Goal: Information Seeking & Learning: Compare options

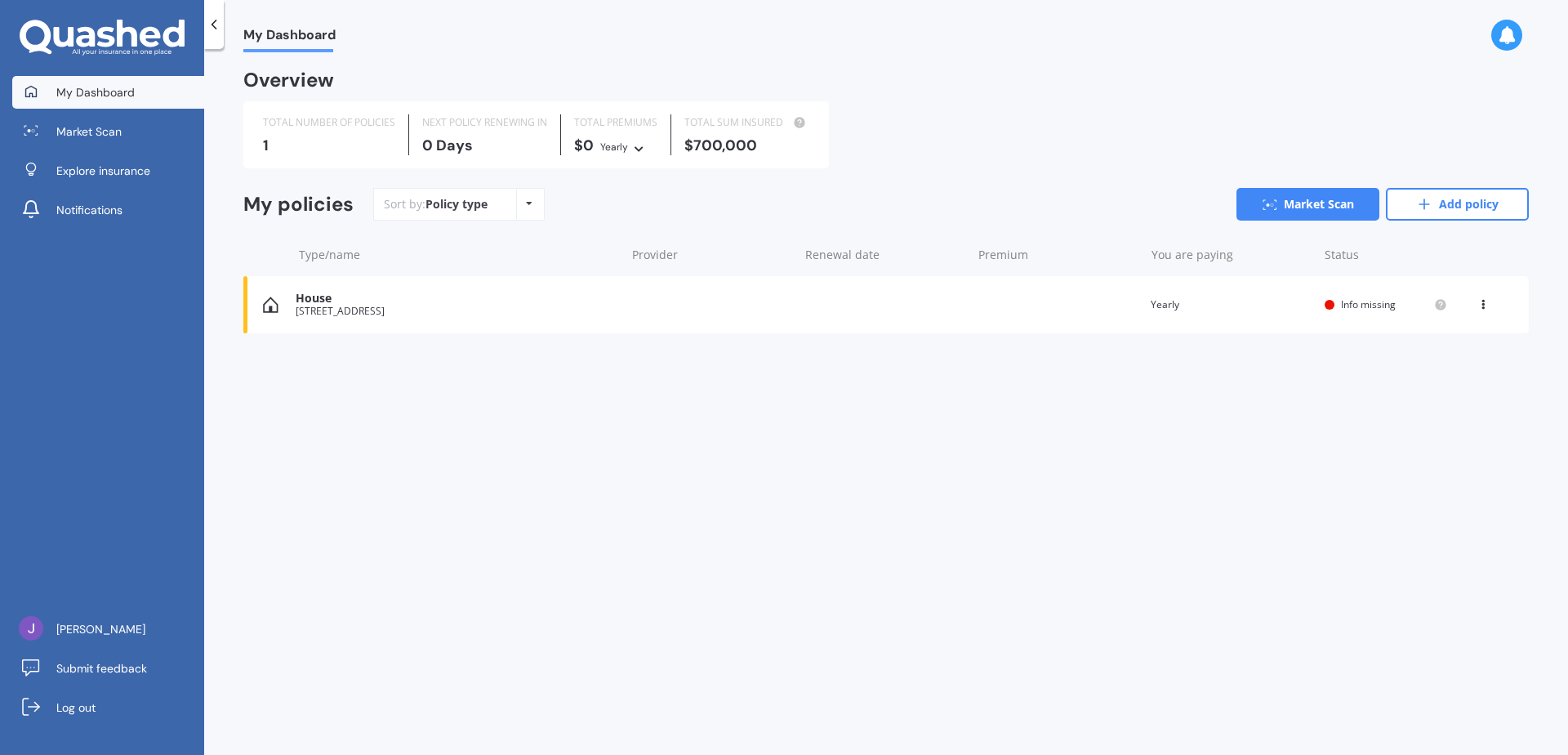
click at [530, 204] on icon at bounding box center [528, 203] width 6 height 10
click at [527, 204] on icon at bounding box center [528, 203] width 6 height 10
click at [1444, 207] on link "Add policy" at bounding box center [1457, 204] width 143 height 33
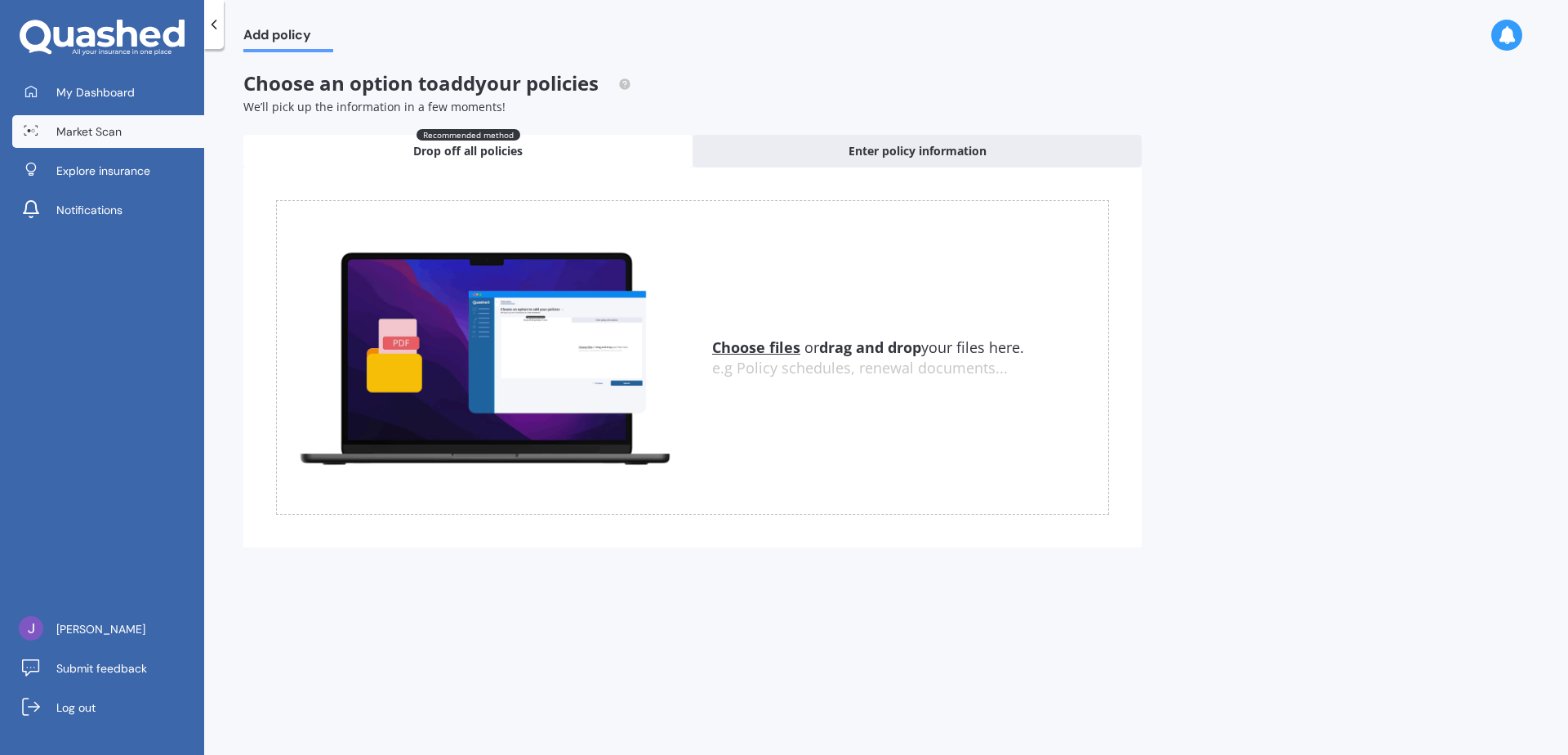
click at [111, 137] on span "Market Scan" at bounding box center [89, 131] width 65 height 16
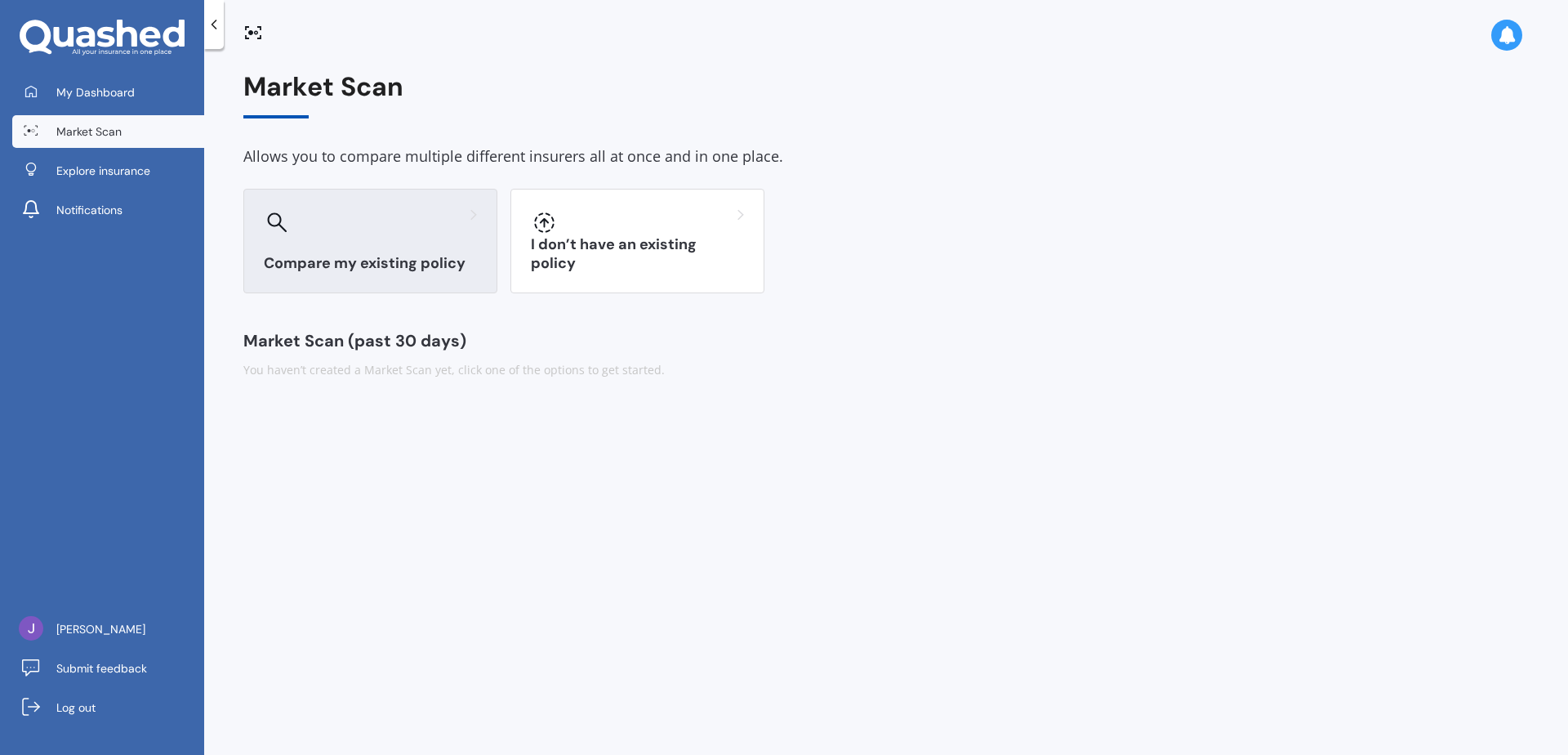
click at [284, 218] on icon at bounding box center [277, 222] width 20 height 20
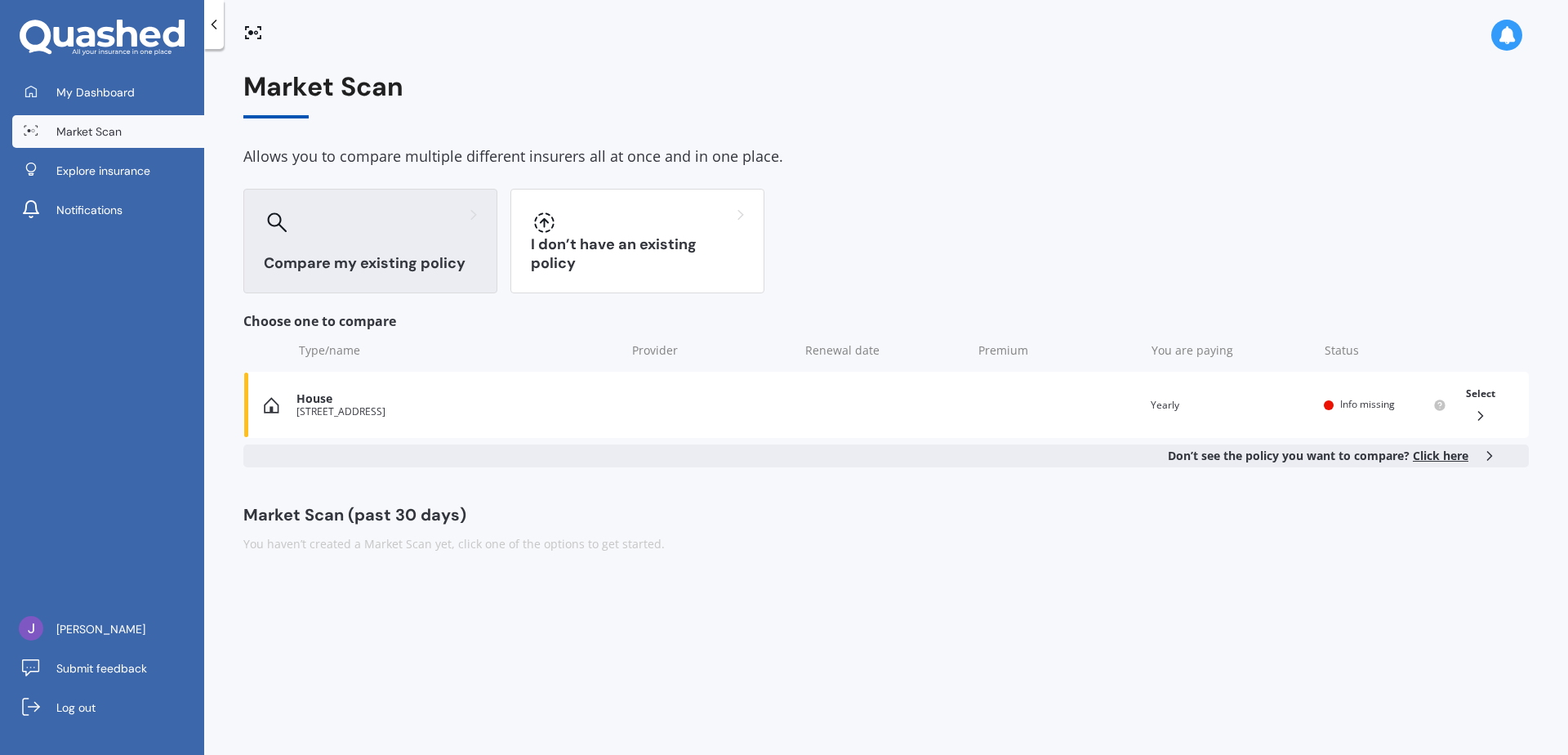
click at [1487, 460] on icon at bounding box center [1489, 456] width 16 height 16
click at [1487, 451] on icon at bounding box center [1489, 456] width 16 height 16
click at [1449, 458] on span "Click here" at bounding box center [1441, 456] width 56 height 16
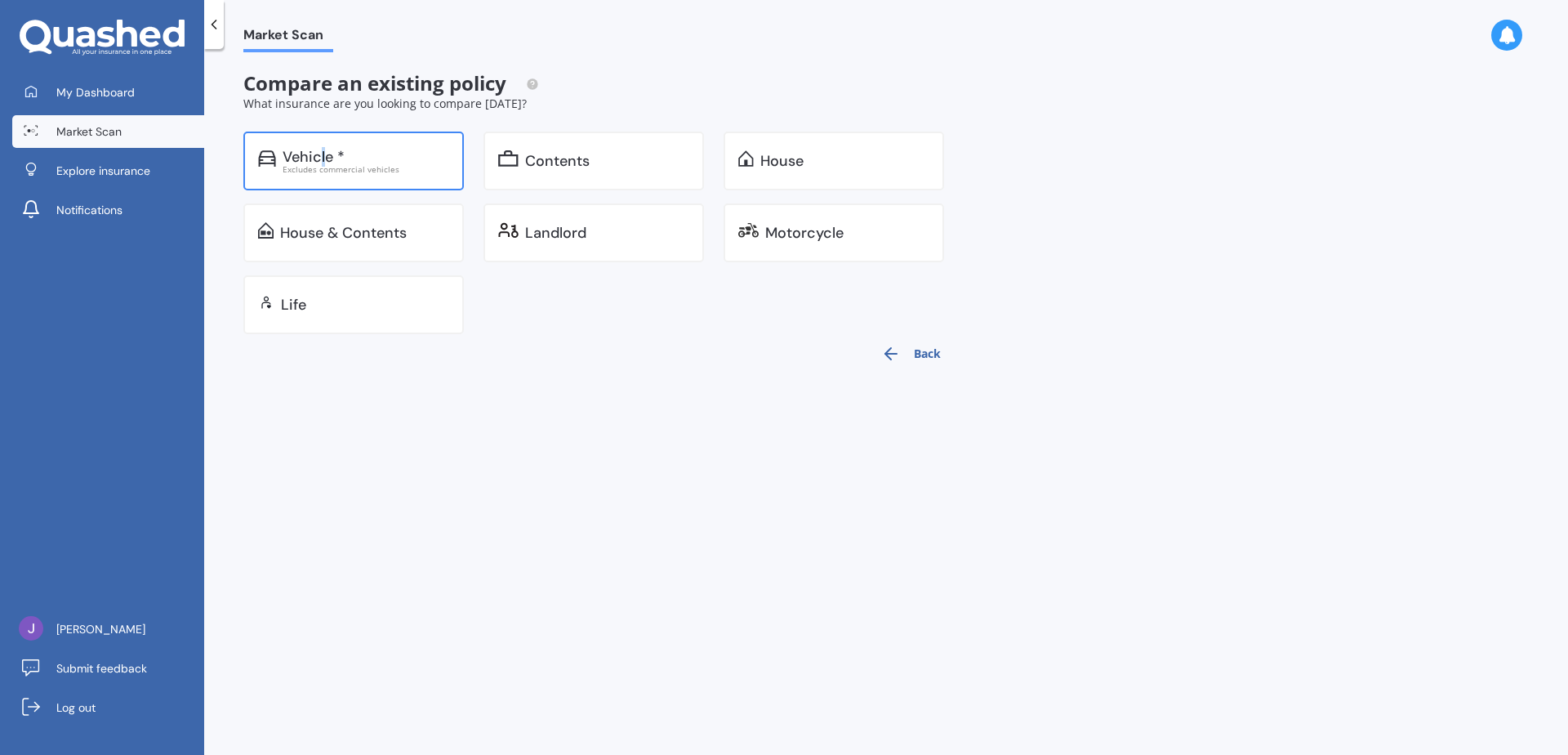
click at [326, 158] on div "Vehicle *" at bounding box center [313, 157] width 62 height 16
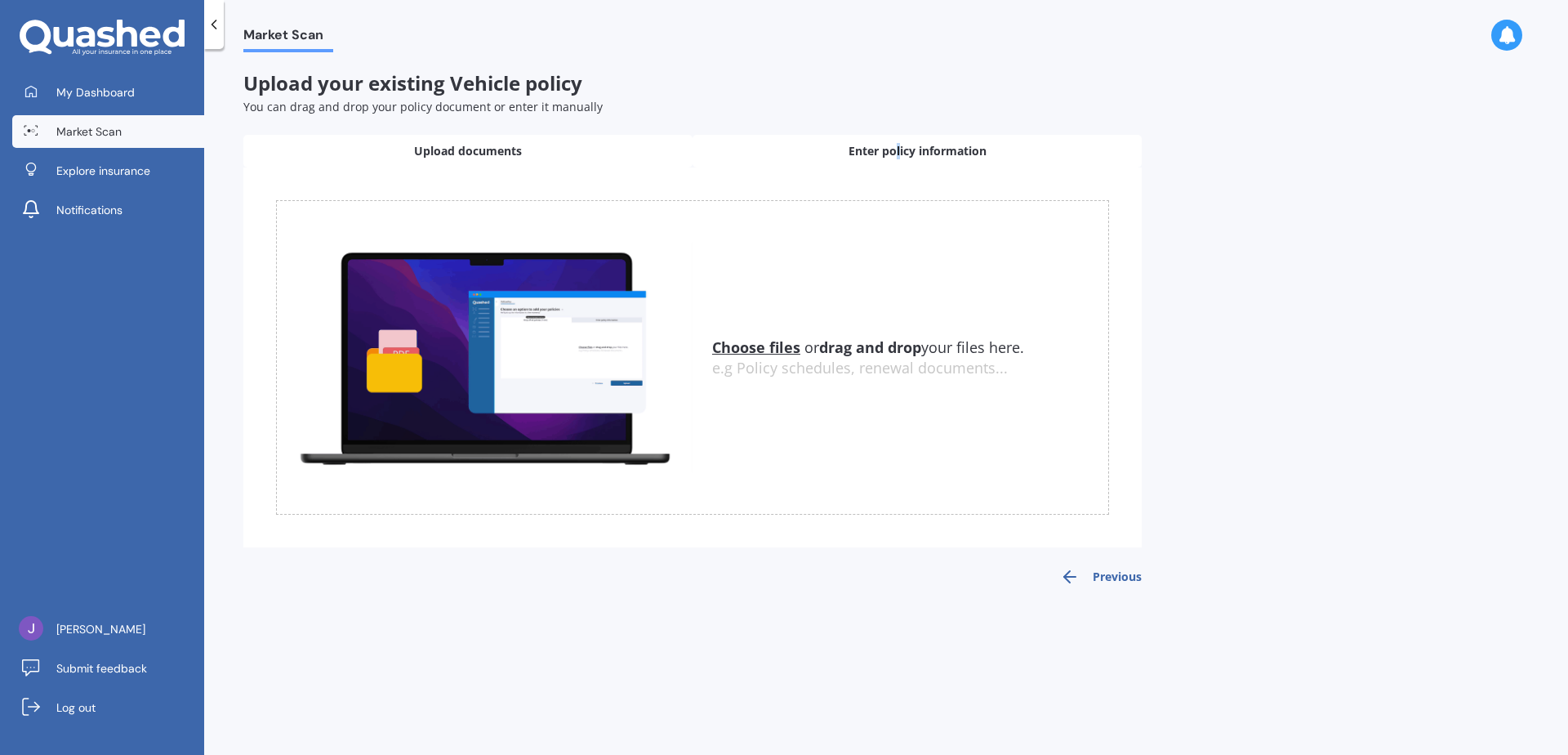
click at [897, 149] on span "Enter policy information" at bounding box center [918, 151] width 138 height 16
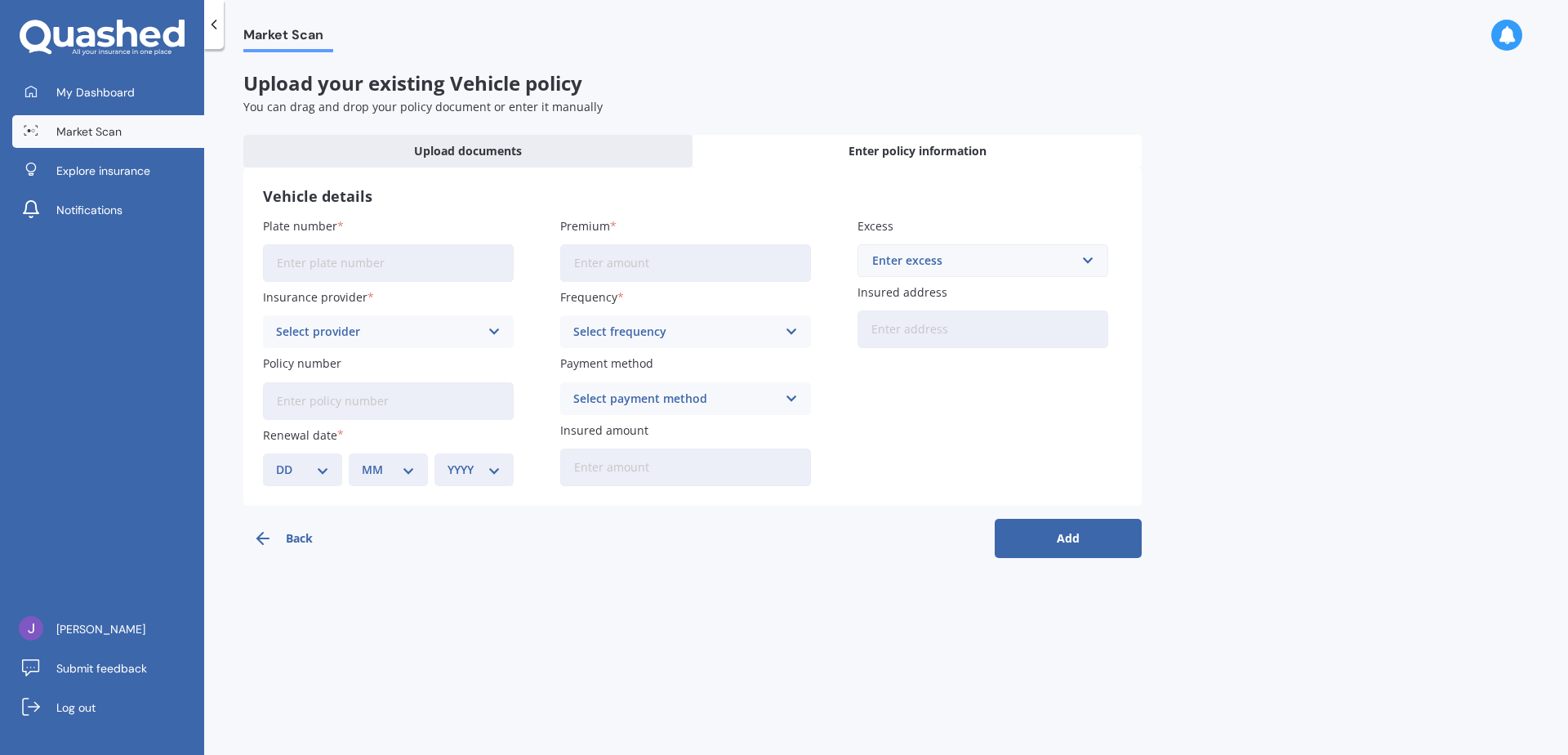
click at [338, 266] on input "Plate number" at bounding box center [388, 263] width 250 height 37
type input "H"
type input "NTW412"
click at [488, 326] on div "Select provider AA AMI AMP ANZ ASB Aioi Nissay Dowa Ando Assurant Autosure BNZ …" at bounding box center [388, 331] width 250 height 33
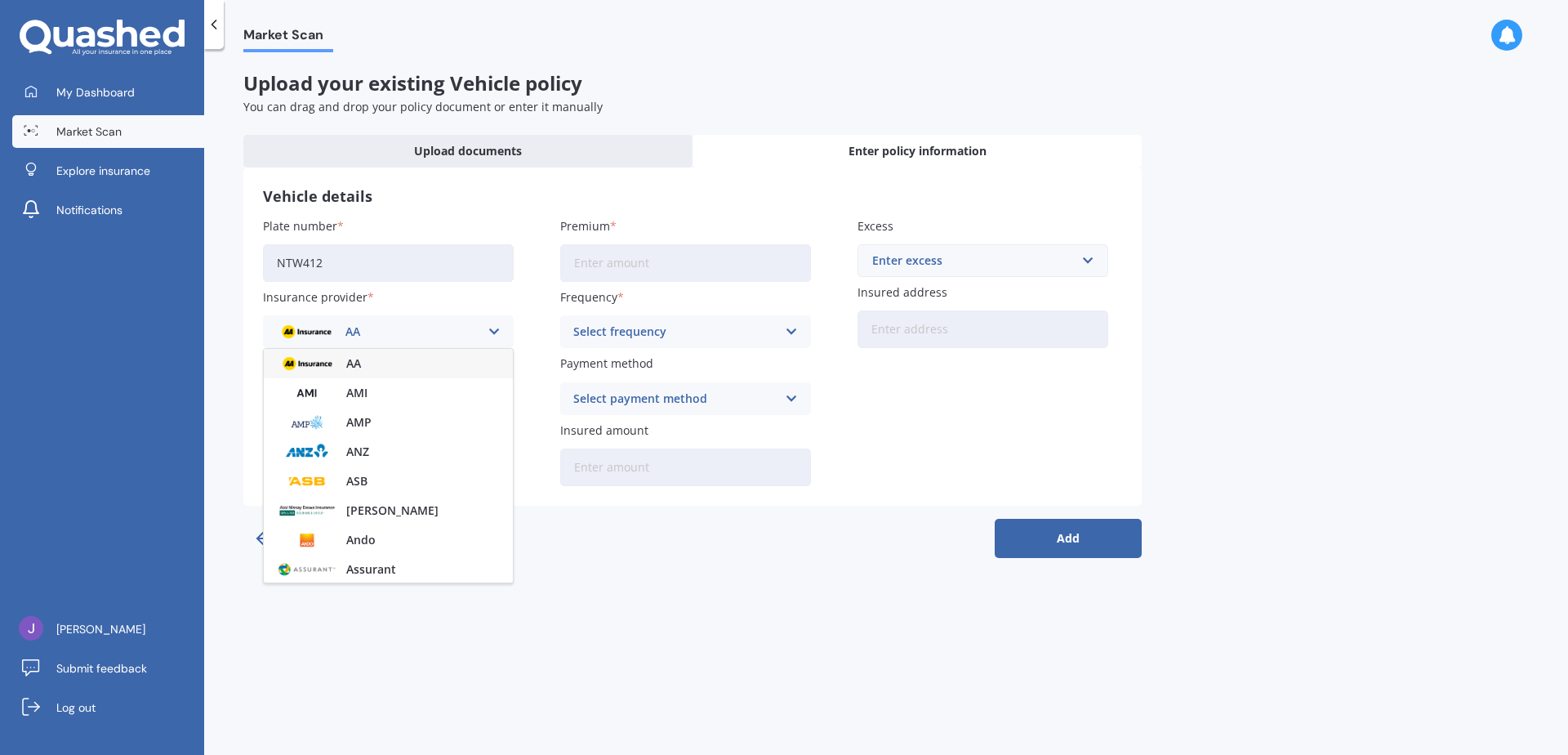
click at [491, 331] on icon at bounding box center [495, 332] width 14 height 18
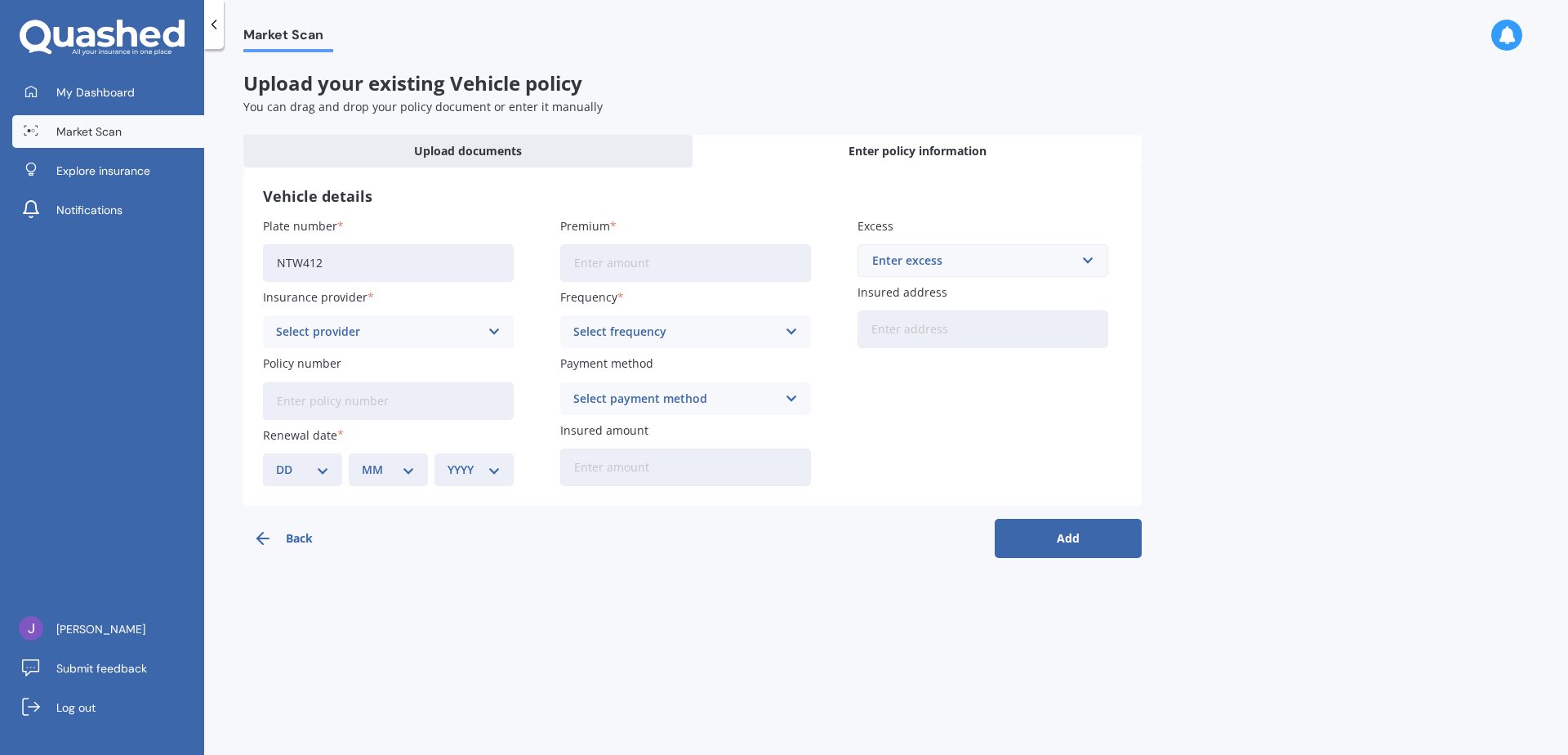
click at [489, 332] on icon at bounding box center [495, 332] width 14 height 18
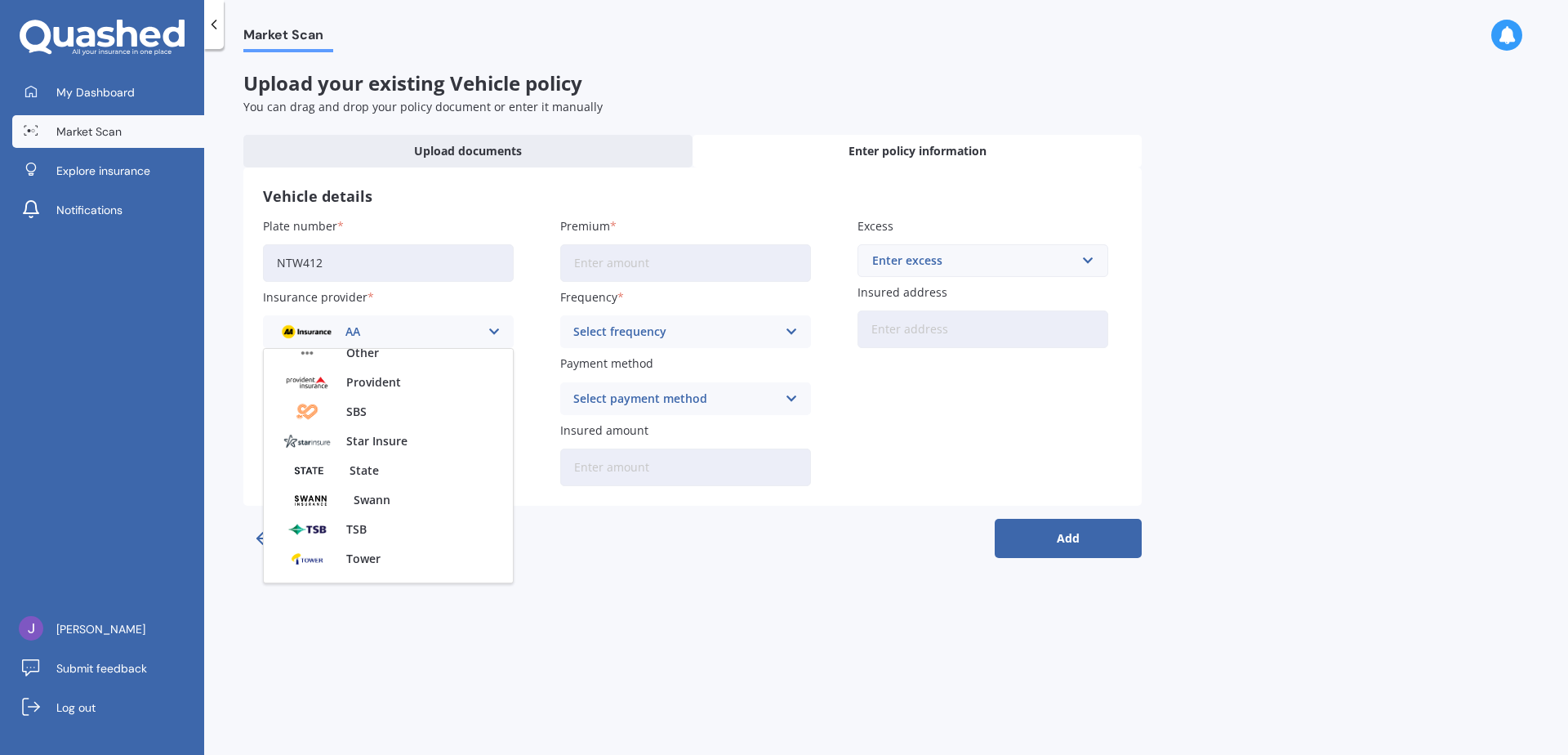
scroll to position [661, 0]
click at [363, 407] on span "State" at bounding box center [364, 408] width 29 height 12
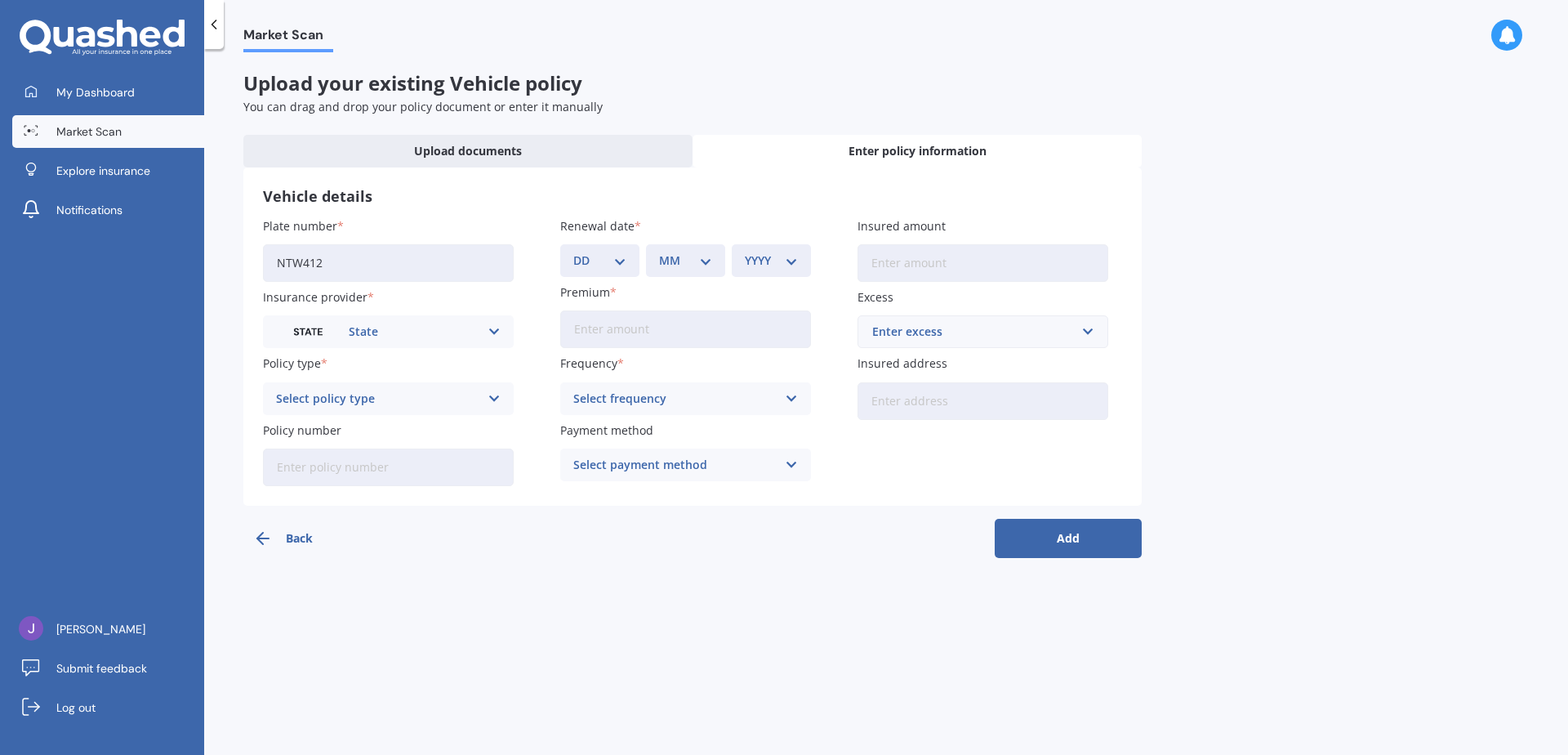
click at [492, 396] on icon at bounding box center [495, 398] width 14 height 18
click at [313, 431] on span "Comprehensive" at bounding box center [320, 430] width 87 height 12
click at [626, 261] on select "DD 01 02 03 04 05 06 07 08 09 10 11 12 13 14 15 16 17 18 19 20 21 22 23 24 25 2…" at bounding box center [600, 260] width 53 height 18
select select "22"
click at [573, 251] on select "DD 01 02 03 04 05 06 07 08 09 10 11 12 13 14 15 16 17 18 19 20 21 22 23 24 25 2…" at bounding box center [600, 260] width 53 height 18
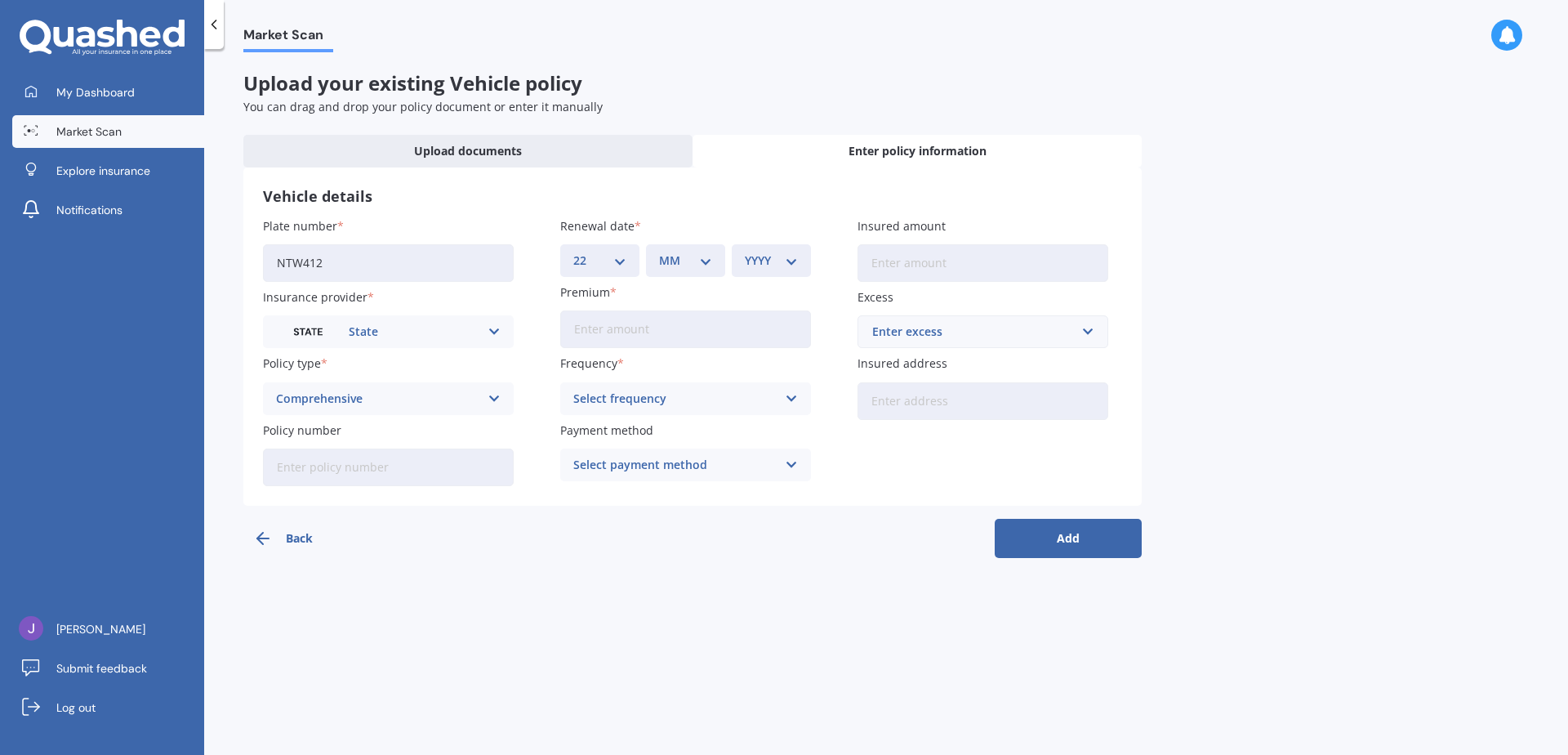
click at [709, 260] on select "MM 01 02 03 04 05 06 07 08 09 10 11 12" at bounding box center [686, 260] width 53 height 18
select select "10"
click at [659, 251] on select "MM 01 02 03 04 05 06 07 08 09 10 11 12" at bounding box center [686, 260] width 53 height 18
click at [794, 258] on select "YYYY 2027 2026 2025 2024 2023 2022 2021 2020 2019 2018 2017 2016 2015 2014 2013…" at bounding box center [772, 260] width 53 height 18
select select "2025"
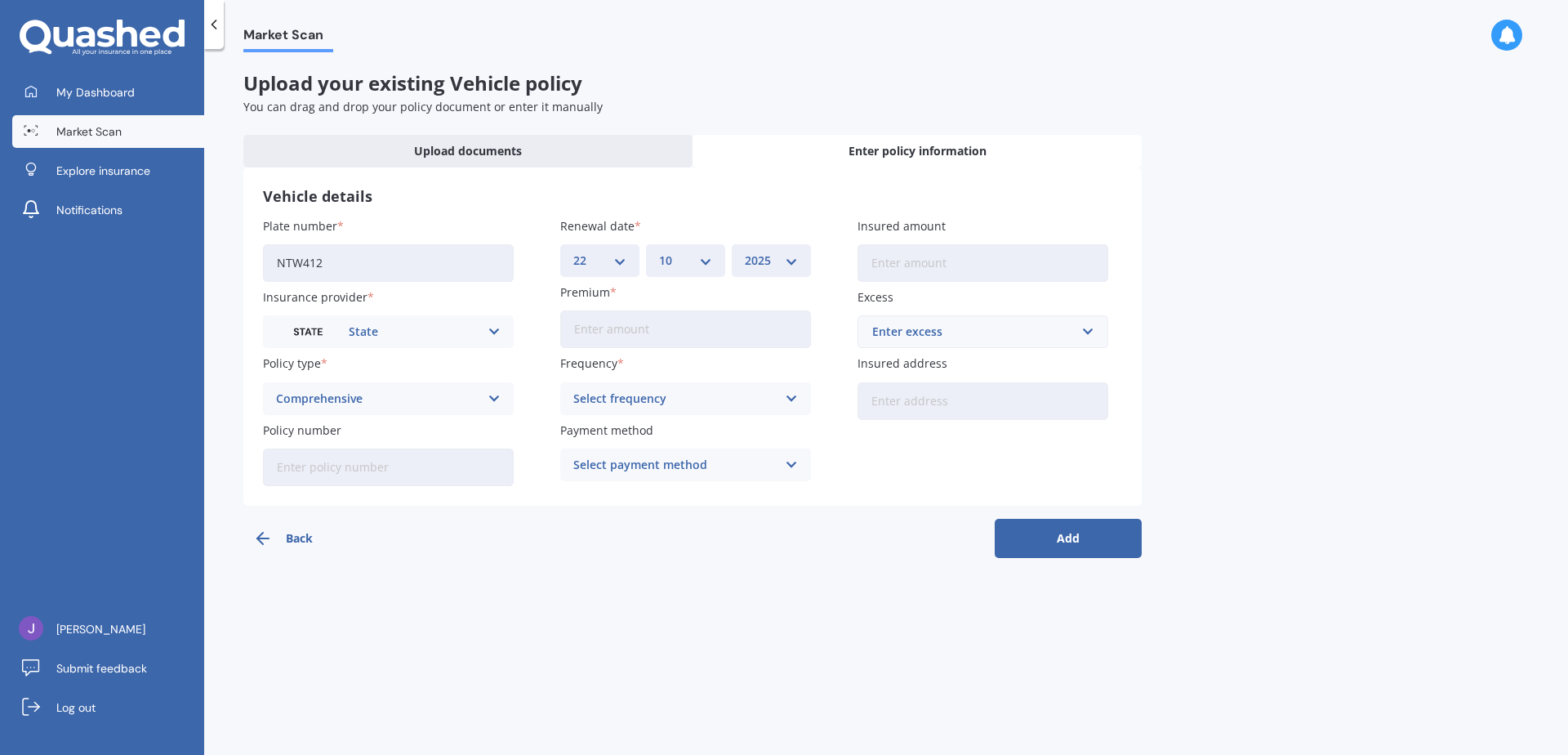
click at [745, 251] on select "YYYY 2027 2026 2025 2024 2023 2022 2021 2020 2019 2018 2017 2016 2015 2014 2013…" at bounding box center [772, 260] width 53 height 18
click at [789, 398] on icon at bounding box center [792, 398] width 14 height 18
click at [613, 430] on div "Yearly" at bounding box center [685, 430] width 249 height 29
click at [785, 462] on icon at bounding box center [792, 465] width 14 height 18
click at [658, 496] on span "Direct debit - bank account" at bounding box center [650, 497] width 153 height 12
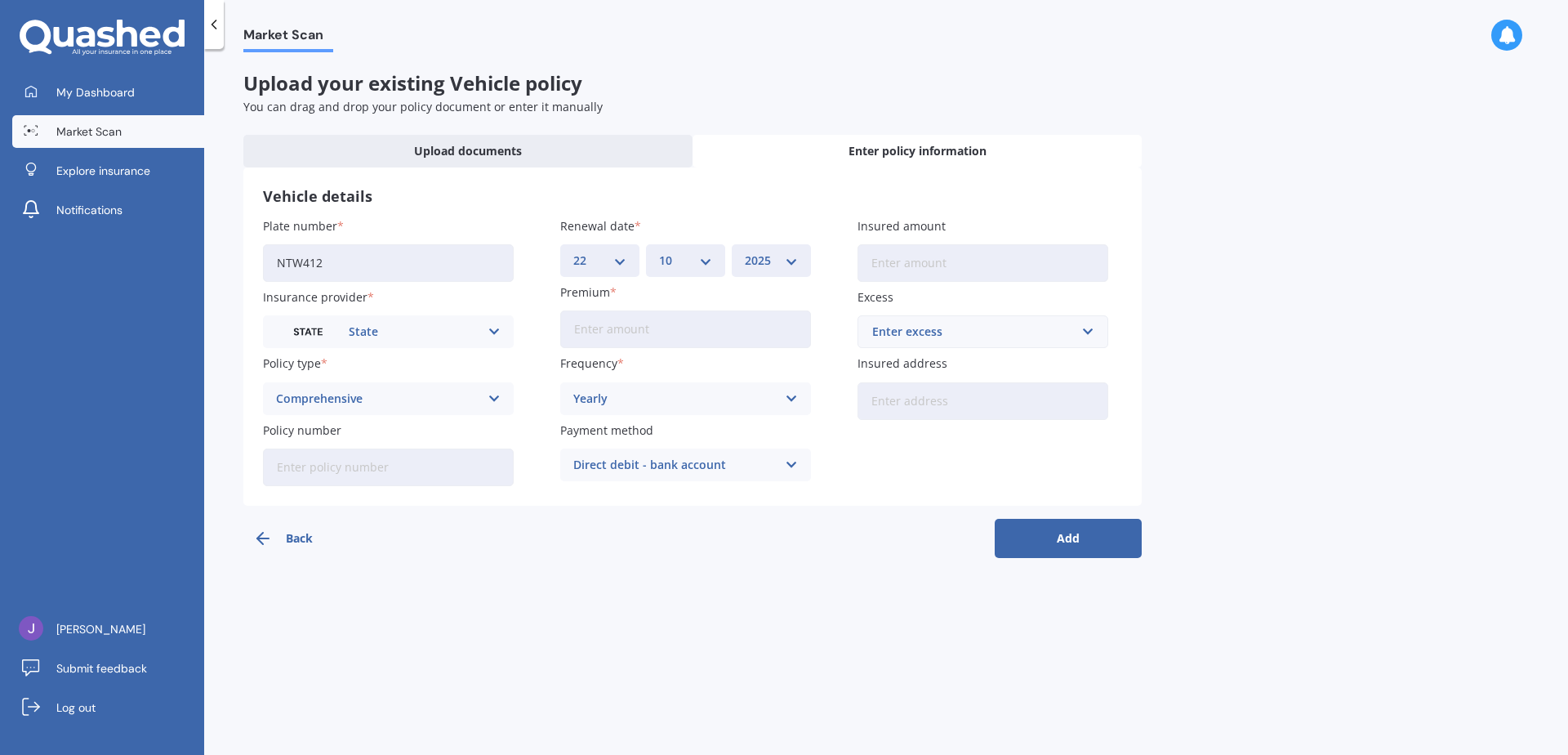
click at [904, 262] on input "Insured amount" at bounding box center [982, 263] width 250 height 37
type input "$4"
type input "$15,000"
click at [1088, 334] on input "text" at bounding box center [977, 331] width 236 height 31
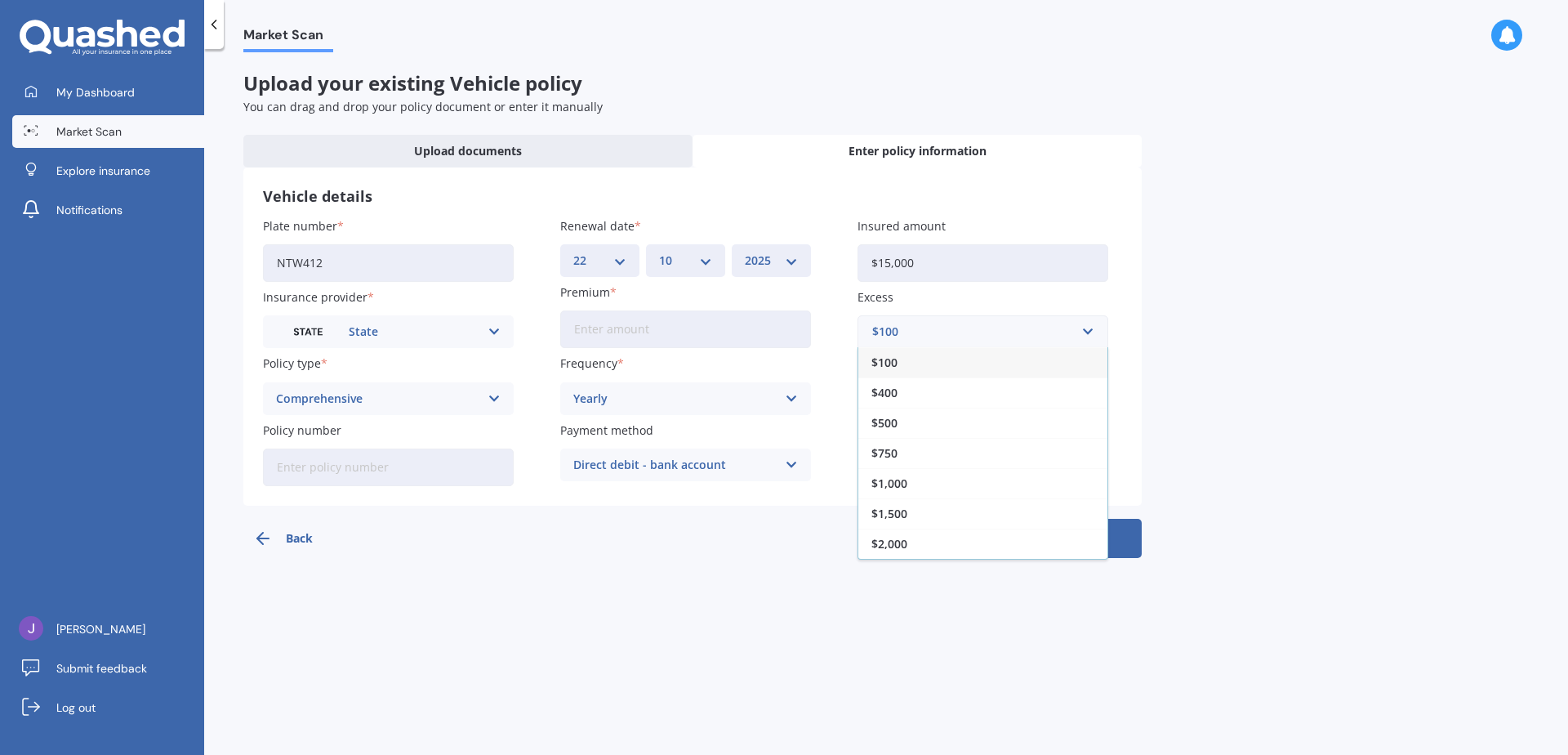
drag, startPoint x: 888, startPoint y: 389, endPoint x: 896, endPoint y: 390, distance: 8.1
click at [895, 390] on span "$400" at bounding box center [885, 392] width 27 height 12
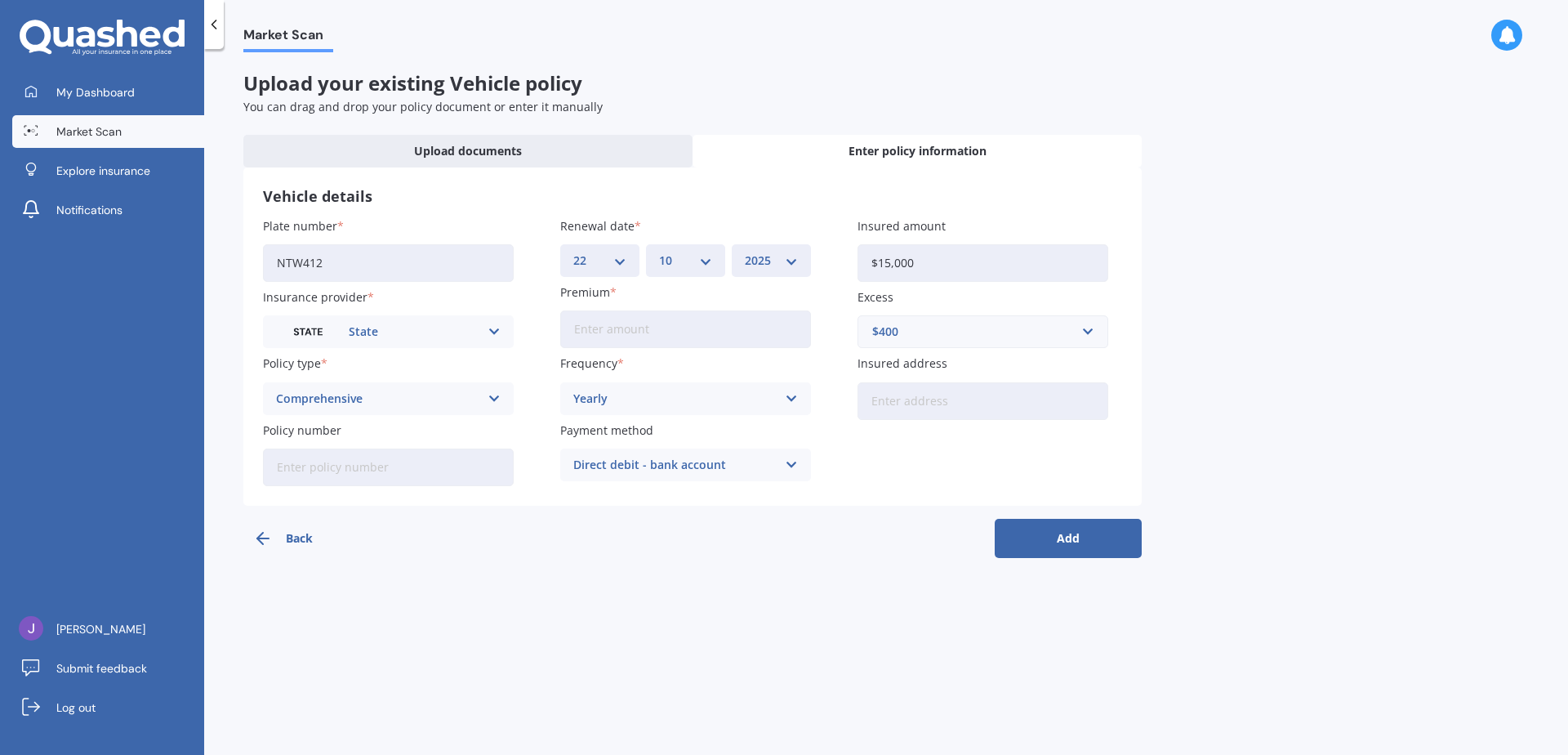
click at [903, 402] on input "Insured address" at bounding box center [982, 401] width 250 height 37
click at [870, 398] on input "Cherry Drive, Mosgiel 9024" at bounding box center [982, 401] width 250 height 37
type input "60 Cherry Drive, Mosgiel 9024"
click at [1070, 537] on button "Add" at bounding box center [1068, 538] width 147 height 39
type input "$630.14"
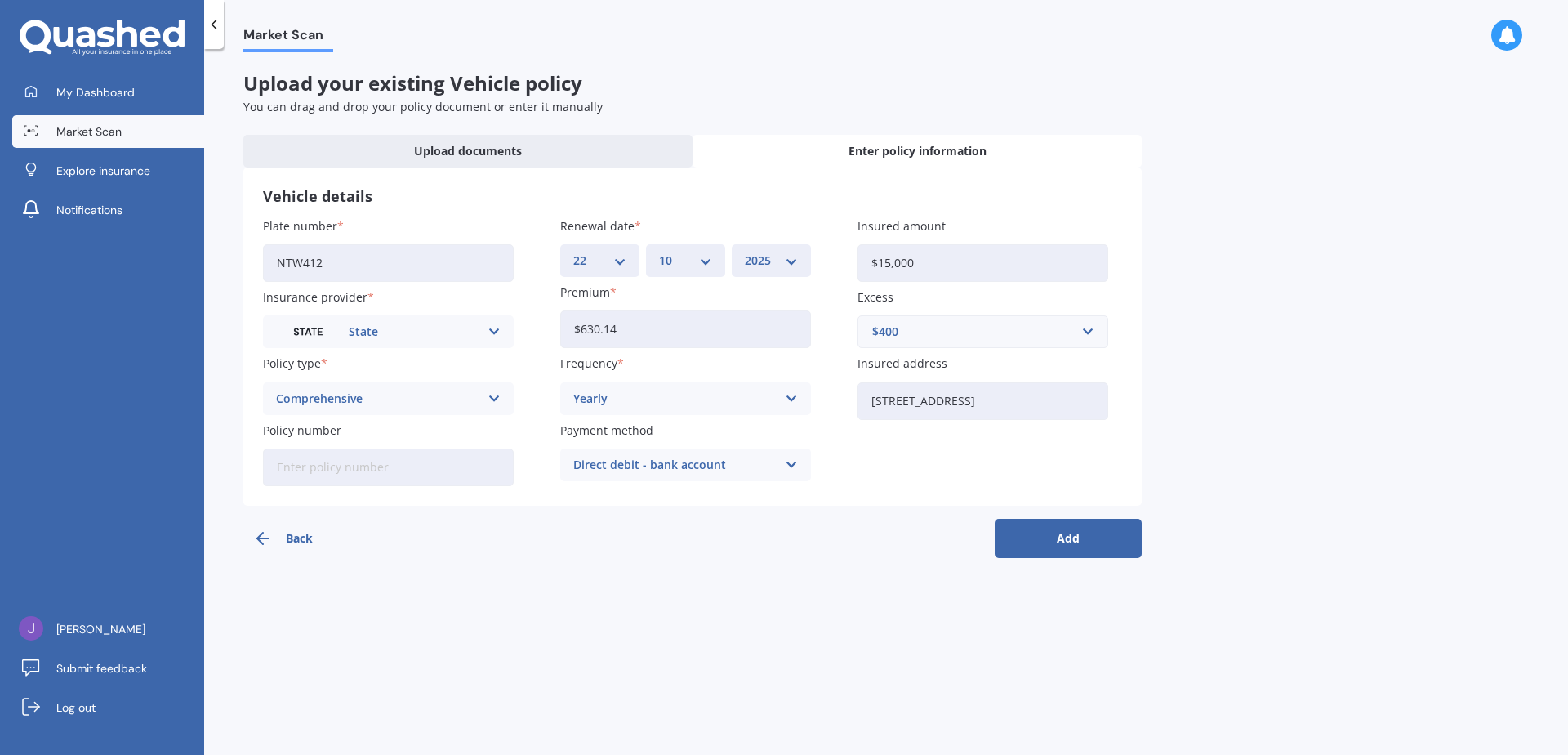
click at [1070, 541] on button "Add" at bounding box center [1068, 538] width 147 height 39
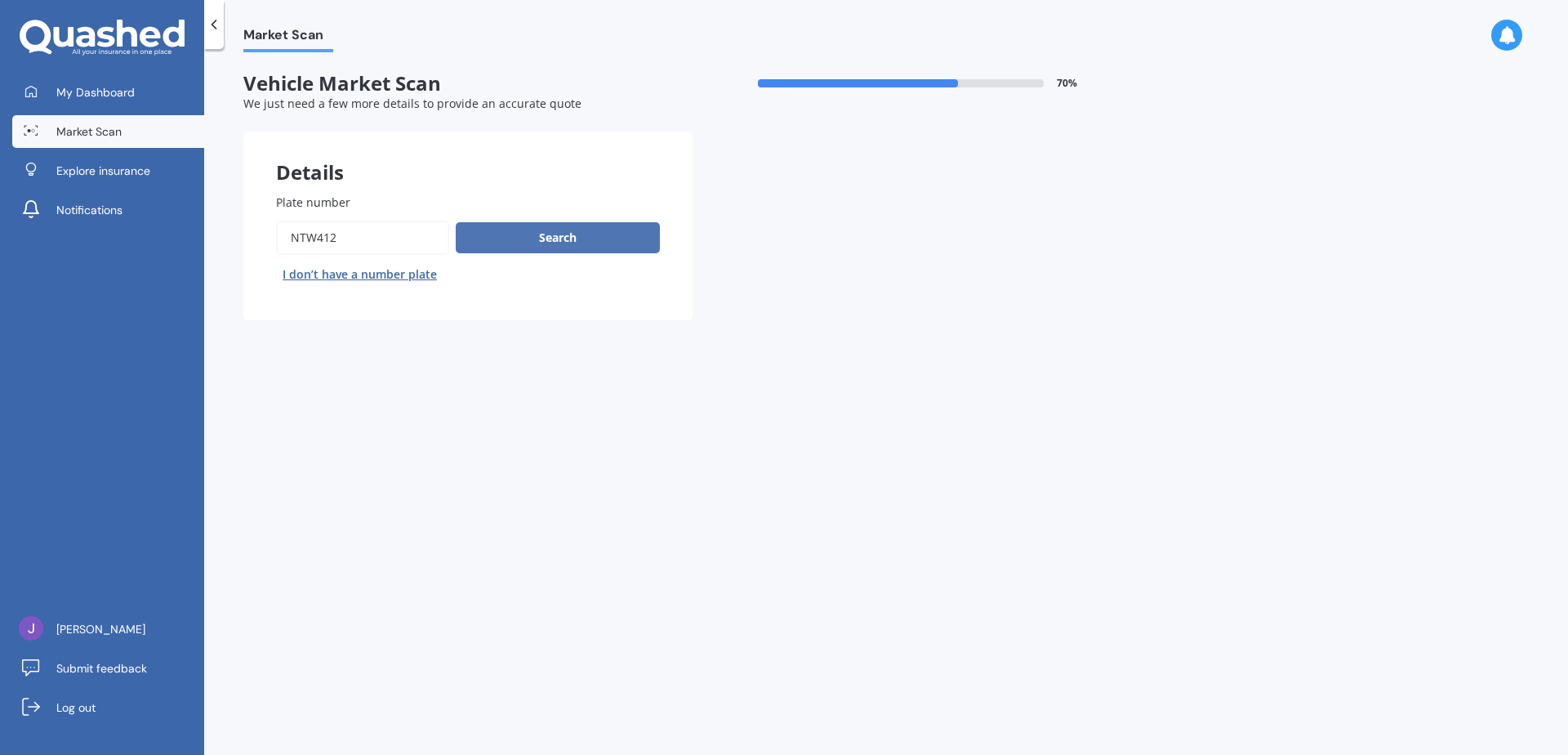
click at [576, 230] on button "Search" at bounding box center [557, 237] width 204 height 31
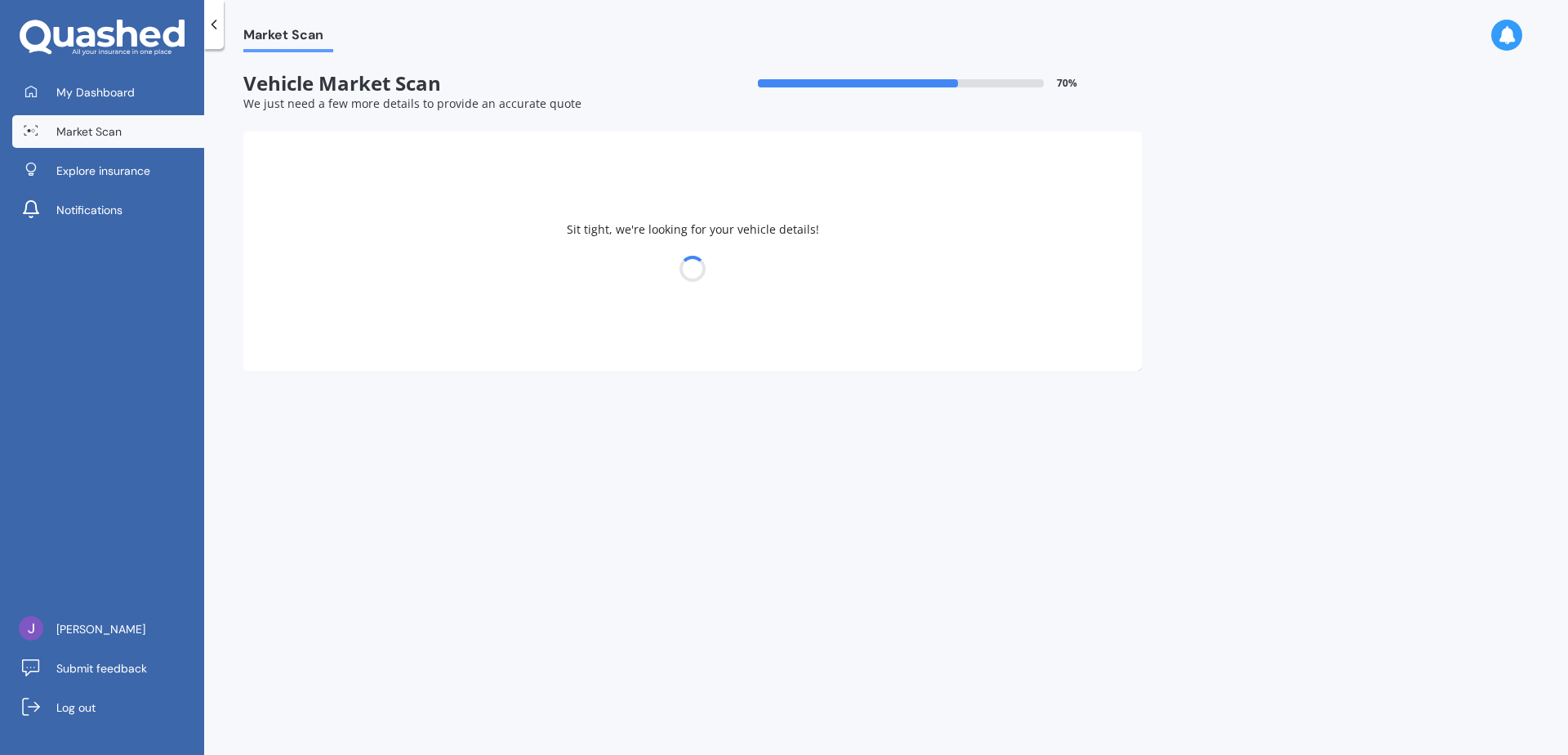
select select "SUZUKI"
select select "SWIFT"
select select "22"
select select "10"
select select "1945"
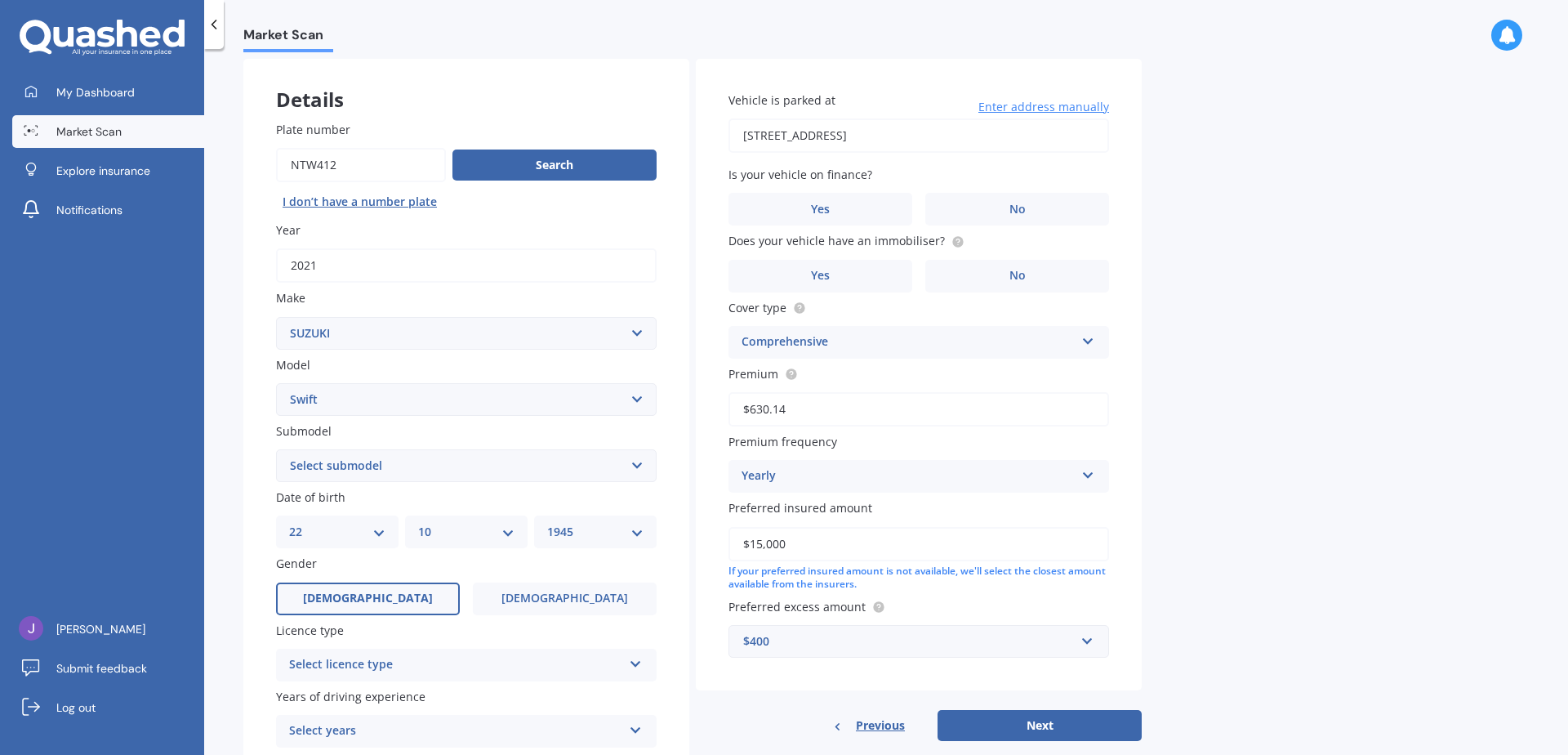
scroll to position [207, 0]
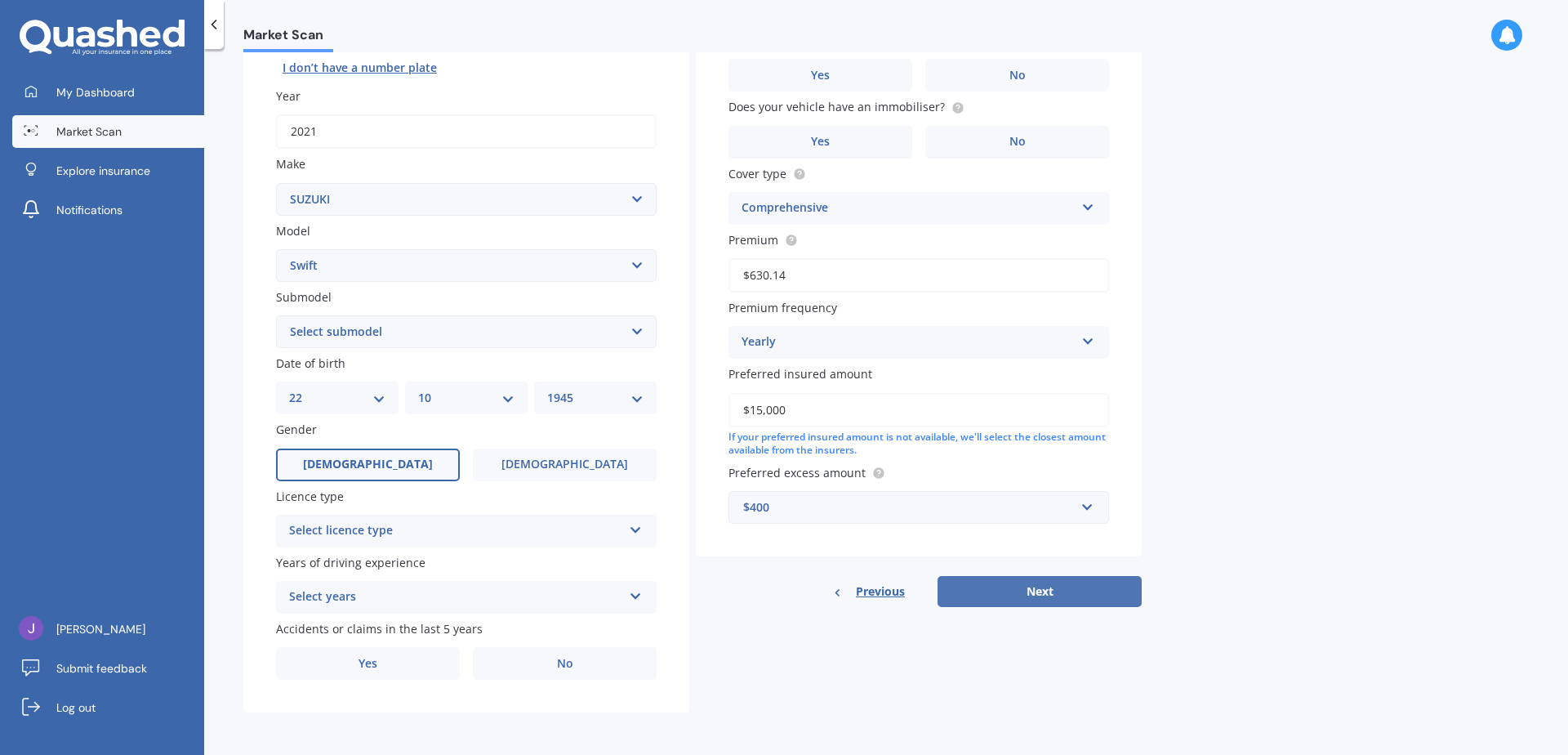
click at [1041, 591] on button "Next" at bounding box center [1040, 591] width 204 height 31
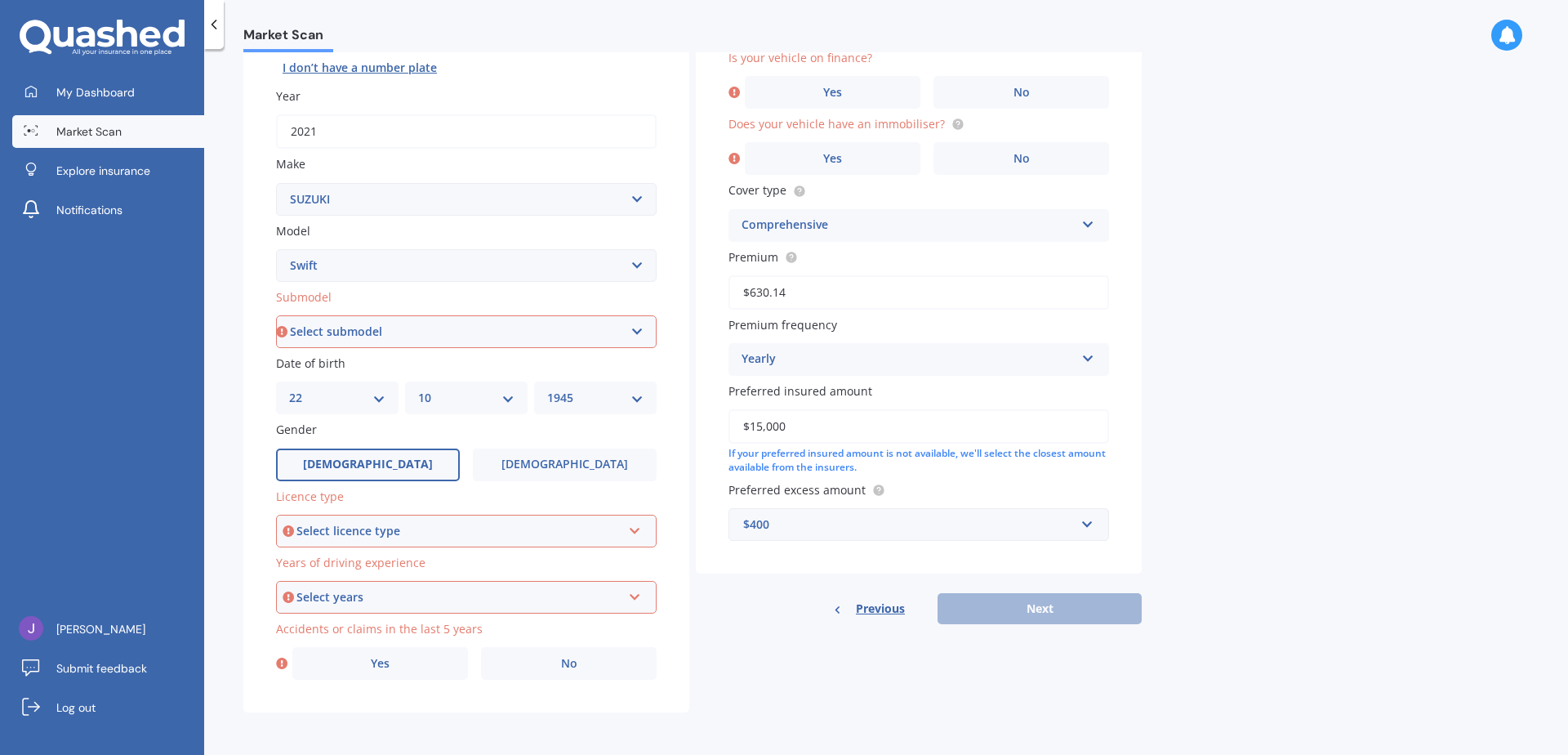
click at [640, 529] on icon at bounding box center [635, 528] width 14 height 12
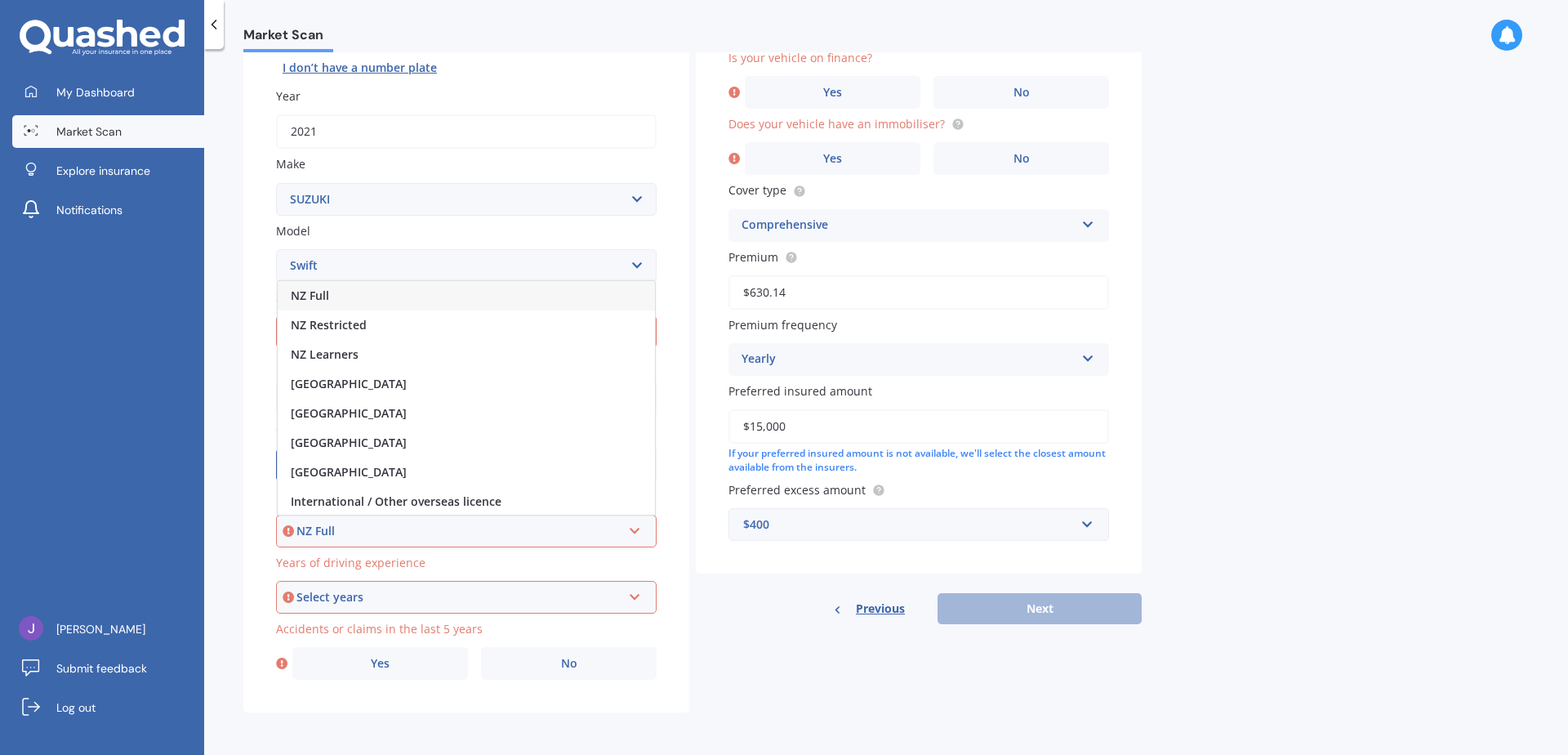
click at [354, 292] on div "NZ Full" at bounding box center [466, 295] width 377 height 29
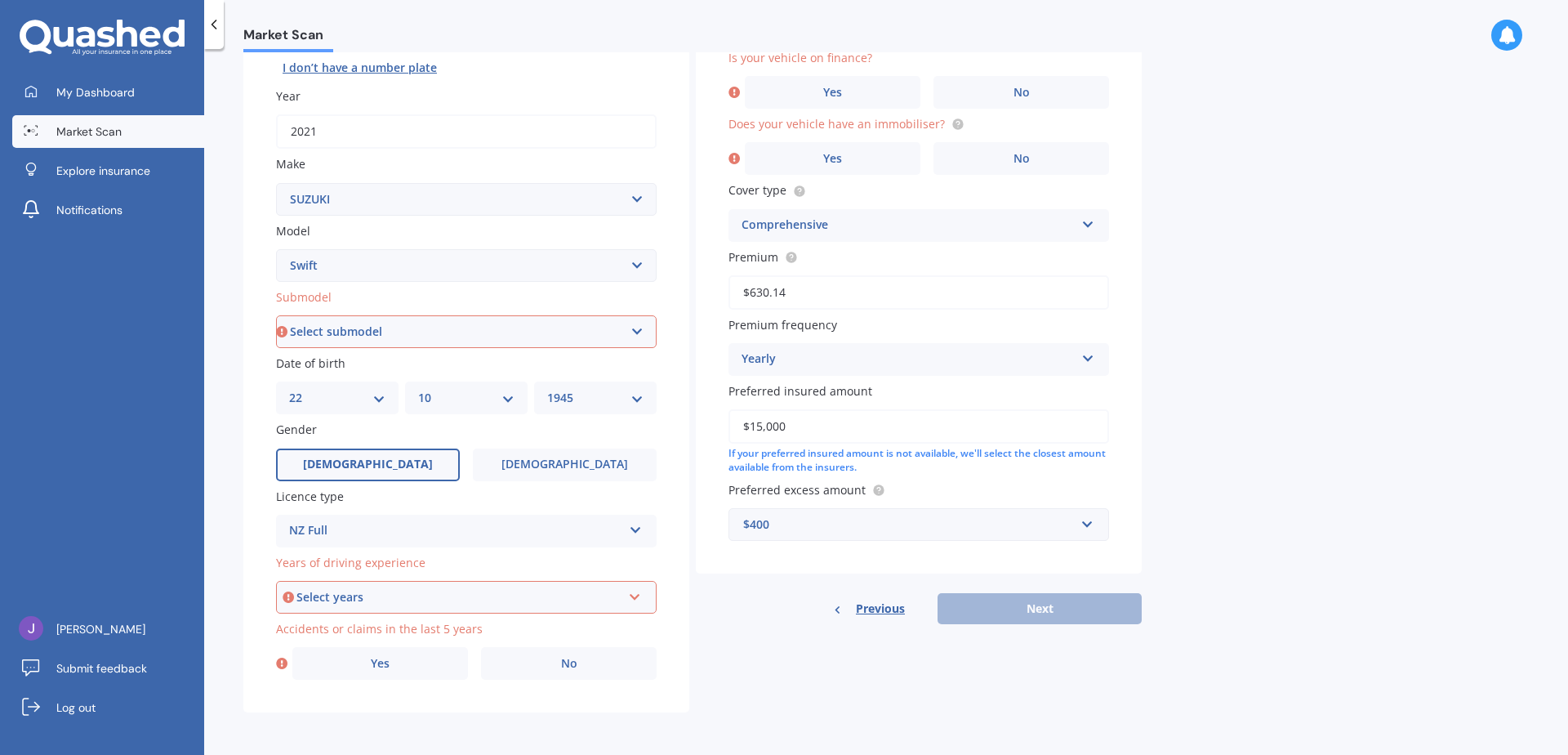
click at [642, 331] on select "Select submodel (All other) Cino Diesel Turbo GA GL GLX GO GP GS GTI LTD RS Hyb…" at bounding box center [466, 331] width 380 height 33
select select "GL"
click at [276, 315] on select "Select submodel (All other) Cino Diesel Turbo GA GL GLX GO GP GS GTI LTD RS Hyb…" at bounding box center [466, 331] width 380 height 33
click at [634, 596] on icon at bounding box center [635, 594] width 14 height 12
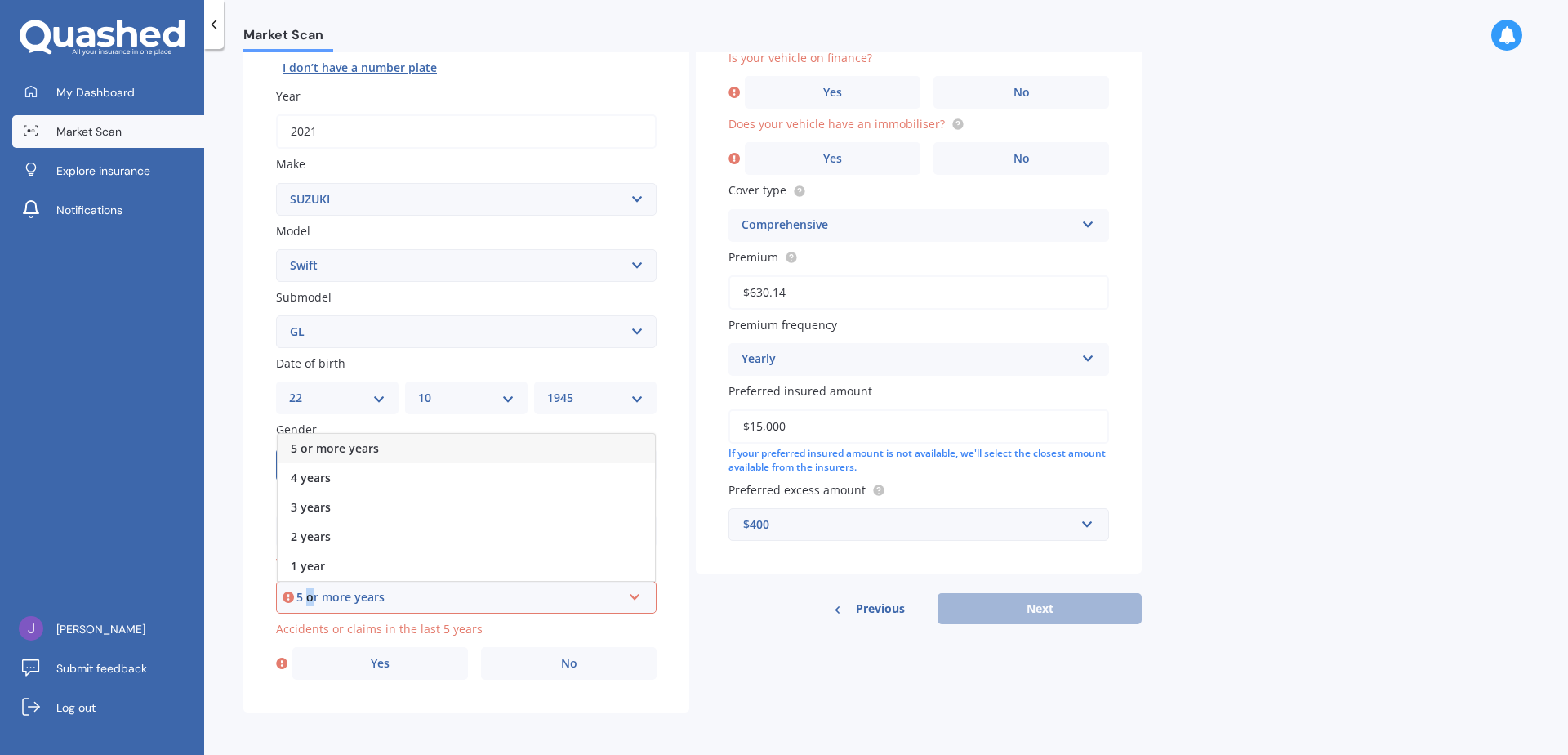
click at [312, 591] on div "5 or more years" at bounding box center [458, 597] width 325 height 18
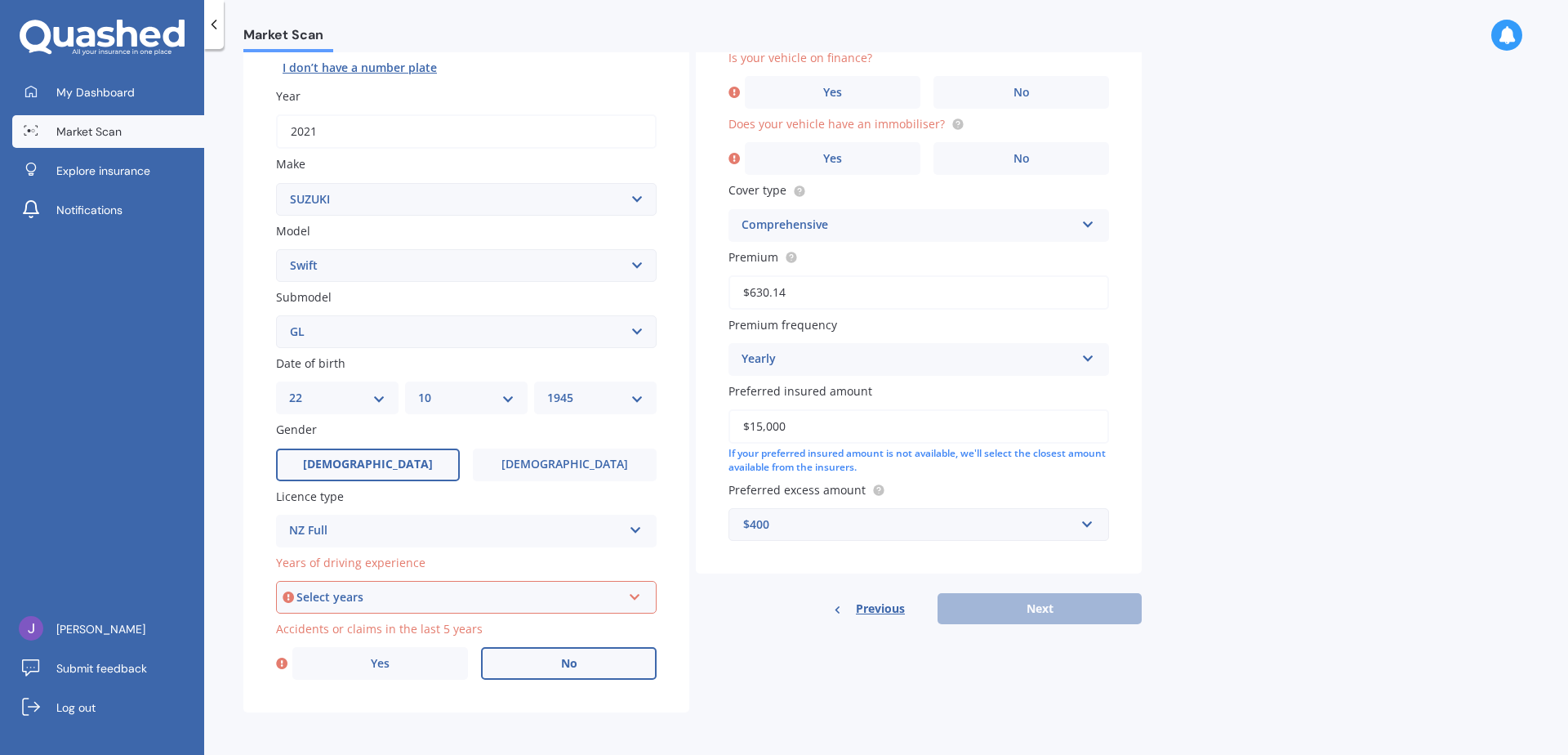
click at [580, 658] on label "No" at bounding box center [569, 663] width 175 height 33
click at [0, 0] on input "No" at bounding box center [0, 0] width 0 height 0
click at [568, 658] on span "No" at bounding box center [565, 664] width 16 height 14
click at [0, 0] on input "No" at bounding box center [0, 0] width 0 height 0
click at [634, 596] on icon at bounding box center [635, 594] width 14 height 12
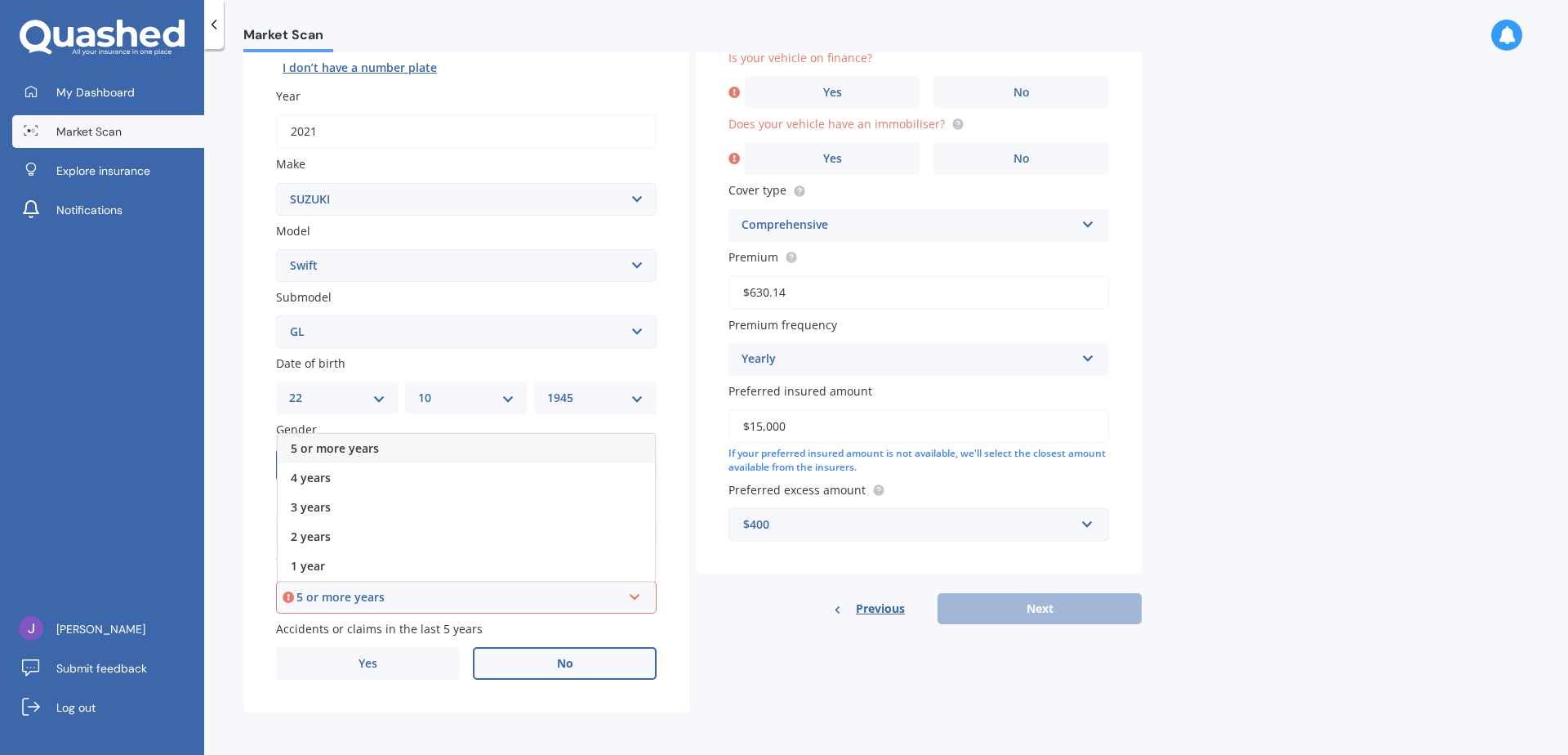
click at [334, 447] on span "5 or more years" at bounding box center [335, 448] width 88 height 16
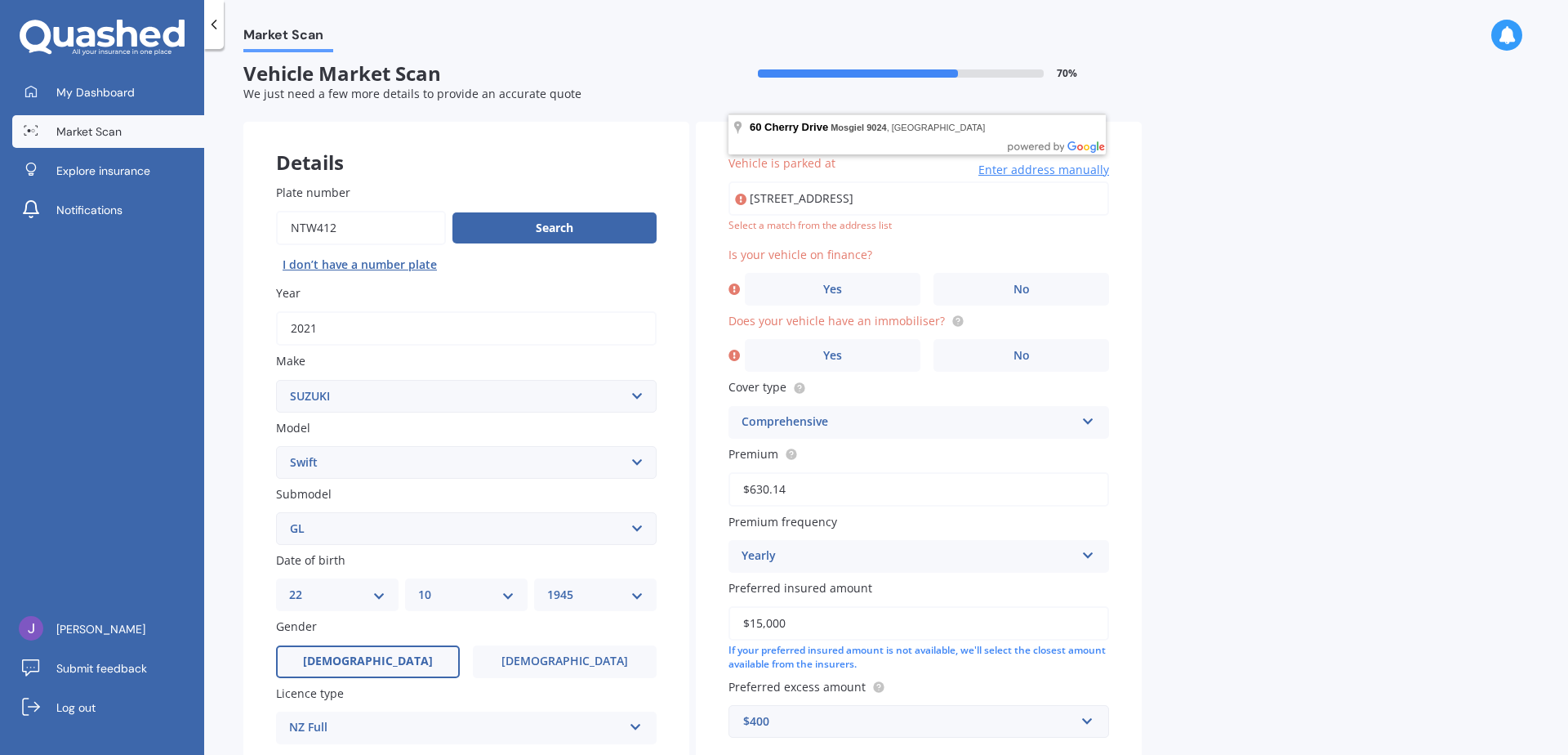
scroll to position [0, 0]
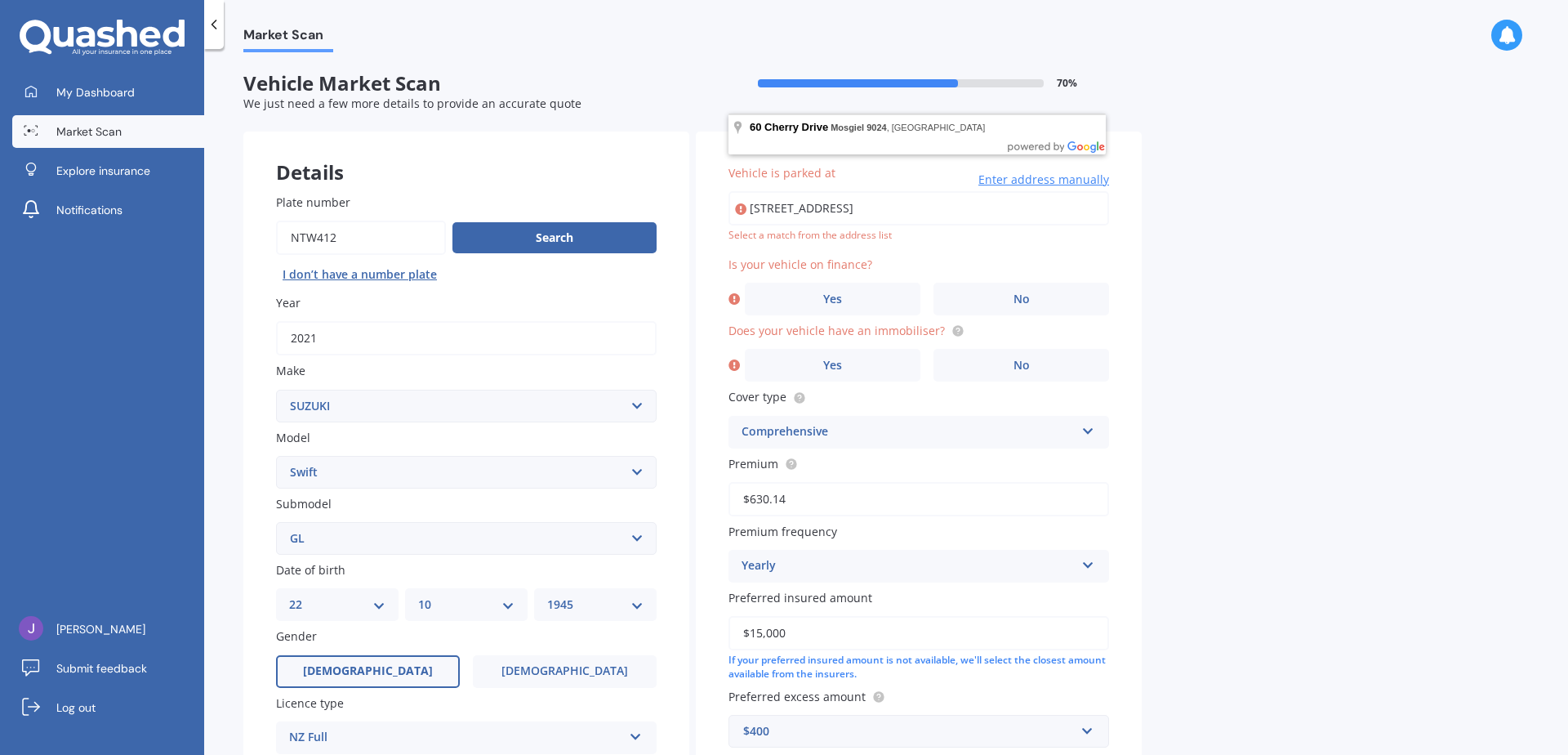
click at [925, 212] on input "60 Cherry Drive, Mosgiel 9024" at bounding box center [919, 208] width 380 height 35
click at [1034, 299] on label "No" at bounding box center [1021, 298] width 175 height 33
click at [0, 0] on input "No" at bounding box center [0, 0] width 0 height 0
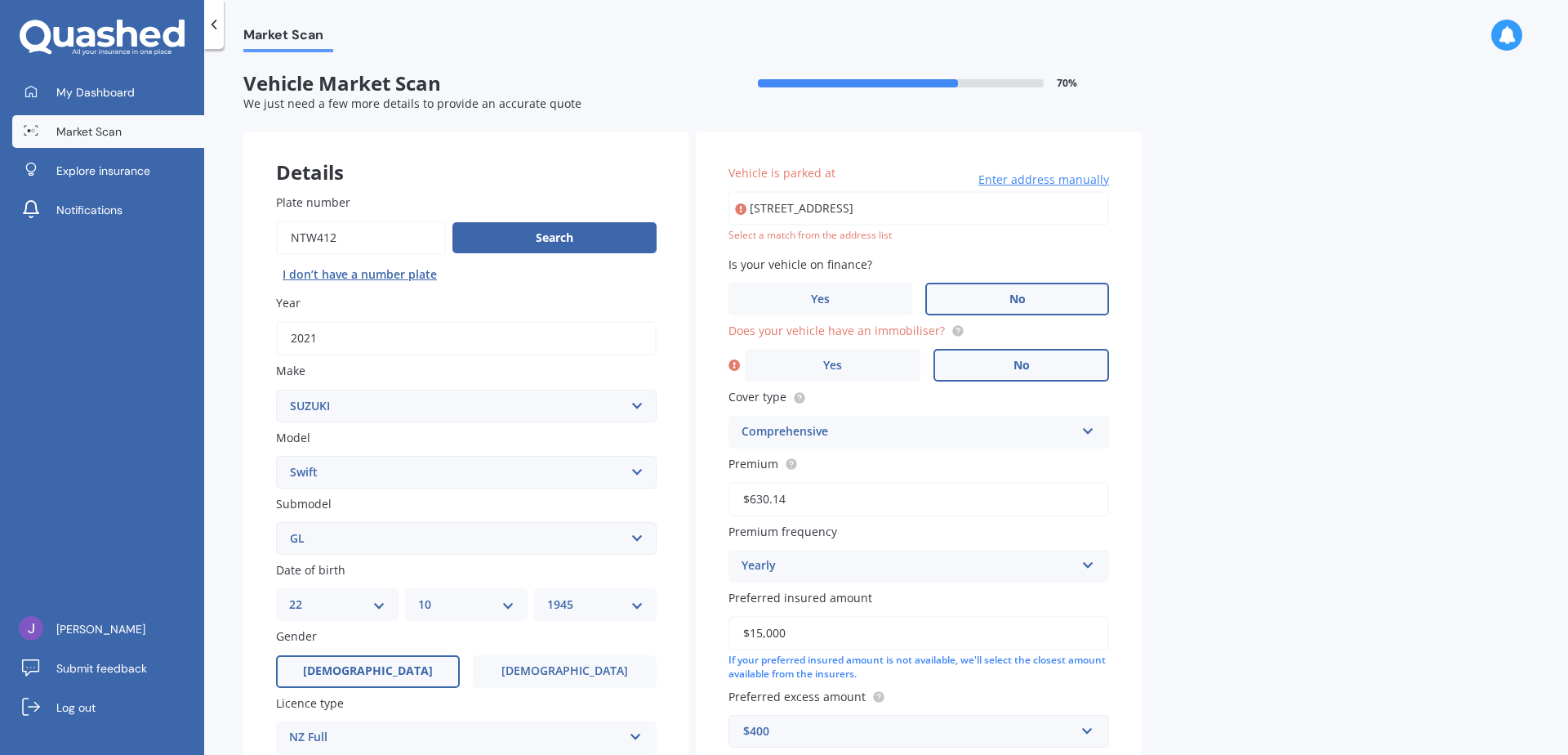
click at [1023, 364] on span "No" at bounding box center [1021, 366] width 16 height 14
click at [0, 0] on input "No" at bounding box center [0, 0] width 0 height 0
click at [831, 207] on input "60 Cherry Drive, Mosgiel 9024" at bounding box center [919, 208] width 380 height 35
type input "60 Cherry Drive, Mosgiel 9024"
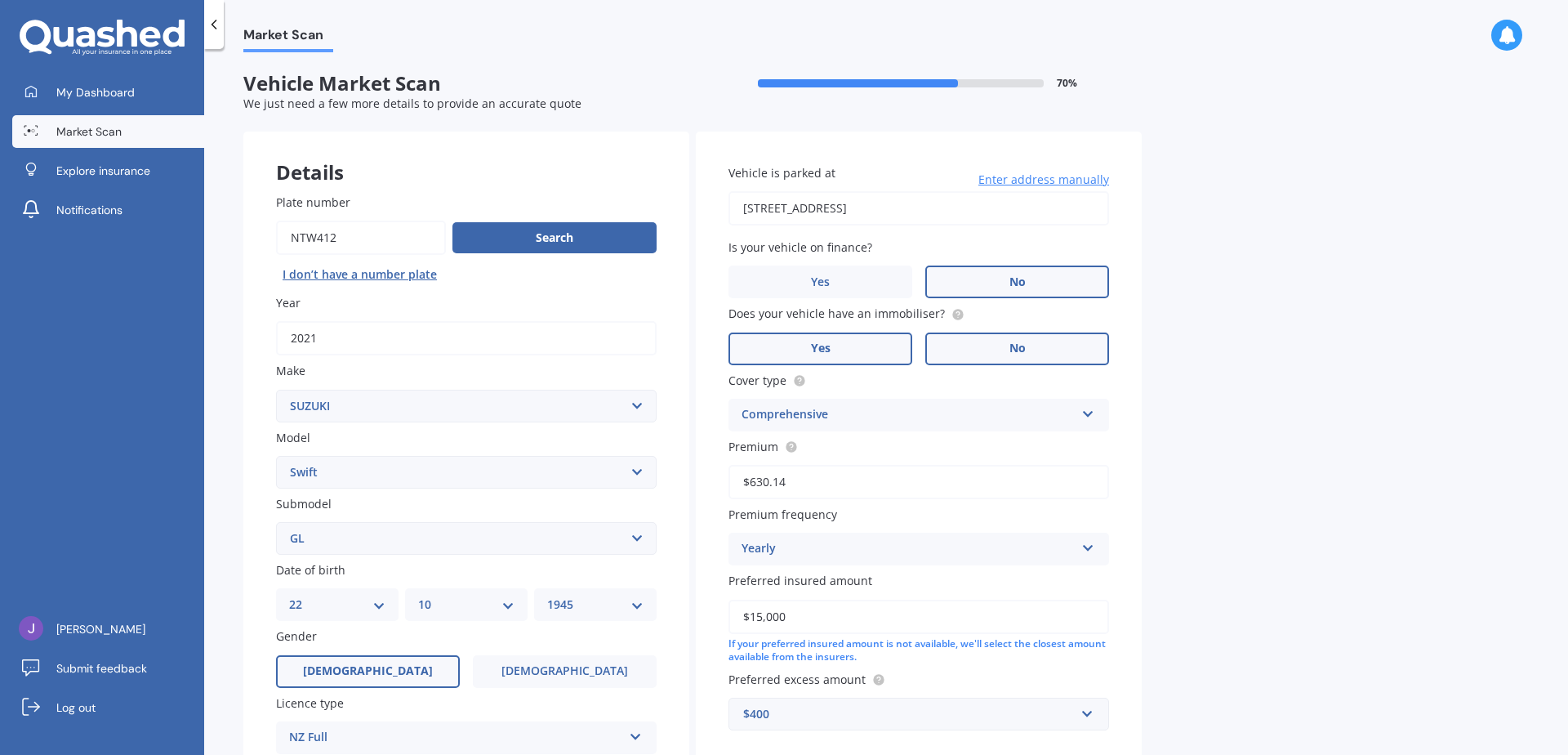
click at [819, 344] on span "Yes" at bounding box center [820, 349] width 19 height 14
click at [0, 0] on input "Yes" at bounding box center [0, 0] width 0 height 0
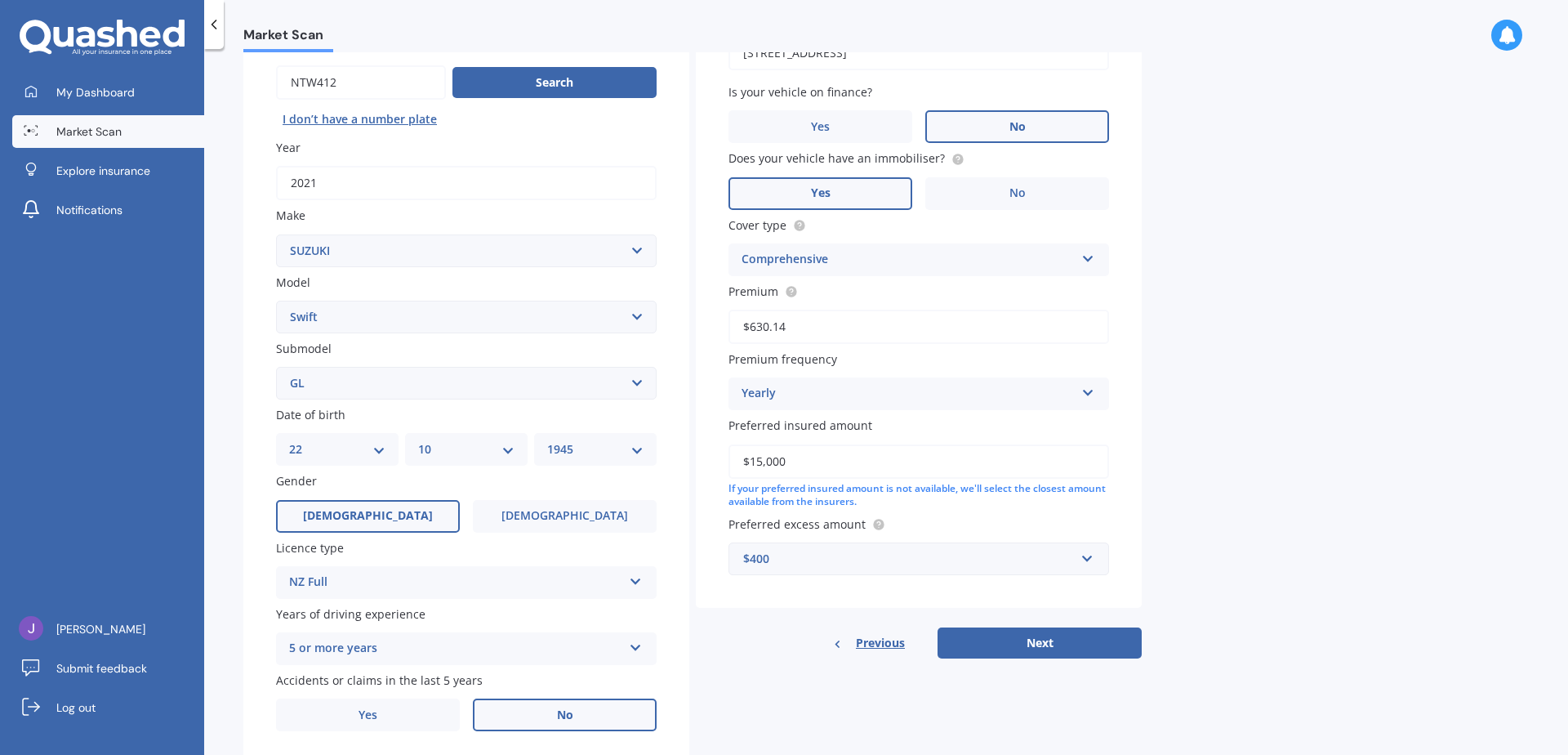
scroll to position [164, 0]
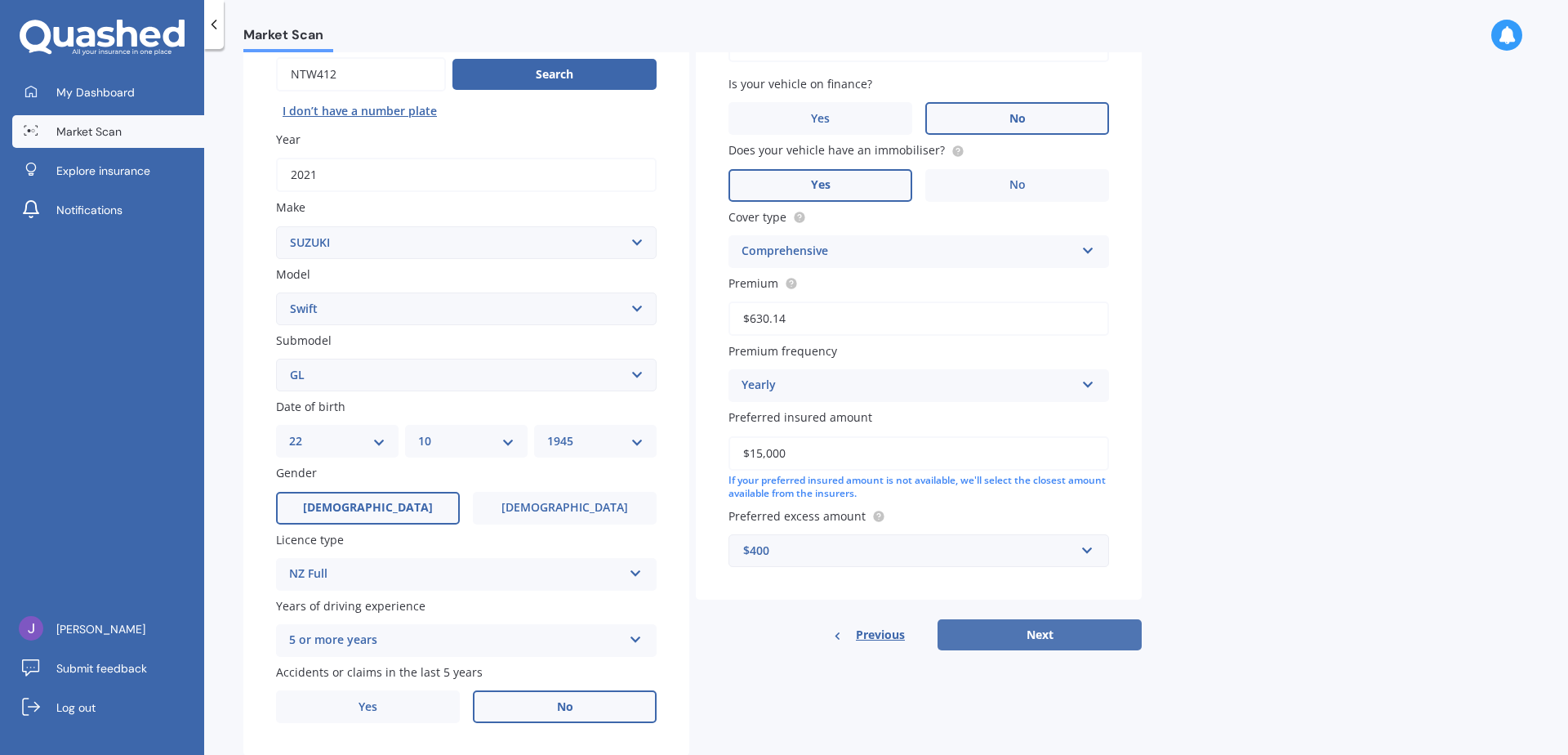
click at [1044, 625] on button "Next" at bounding box center [1040, 635] width 204 height 31
select select "22"
select select "10"
select select "1945"
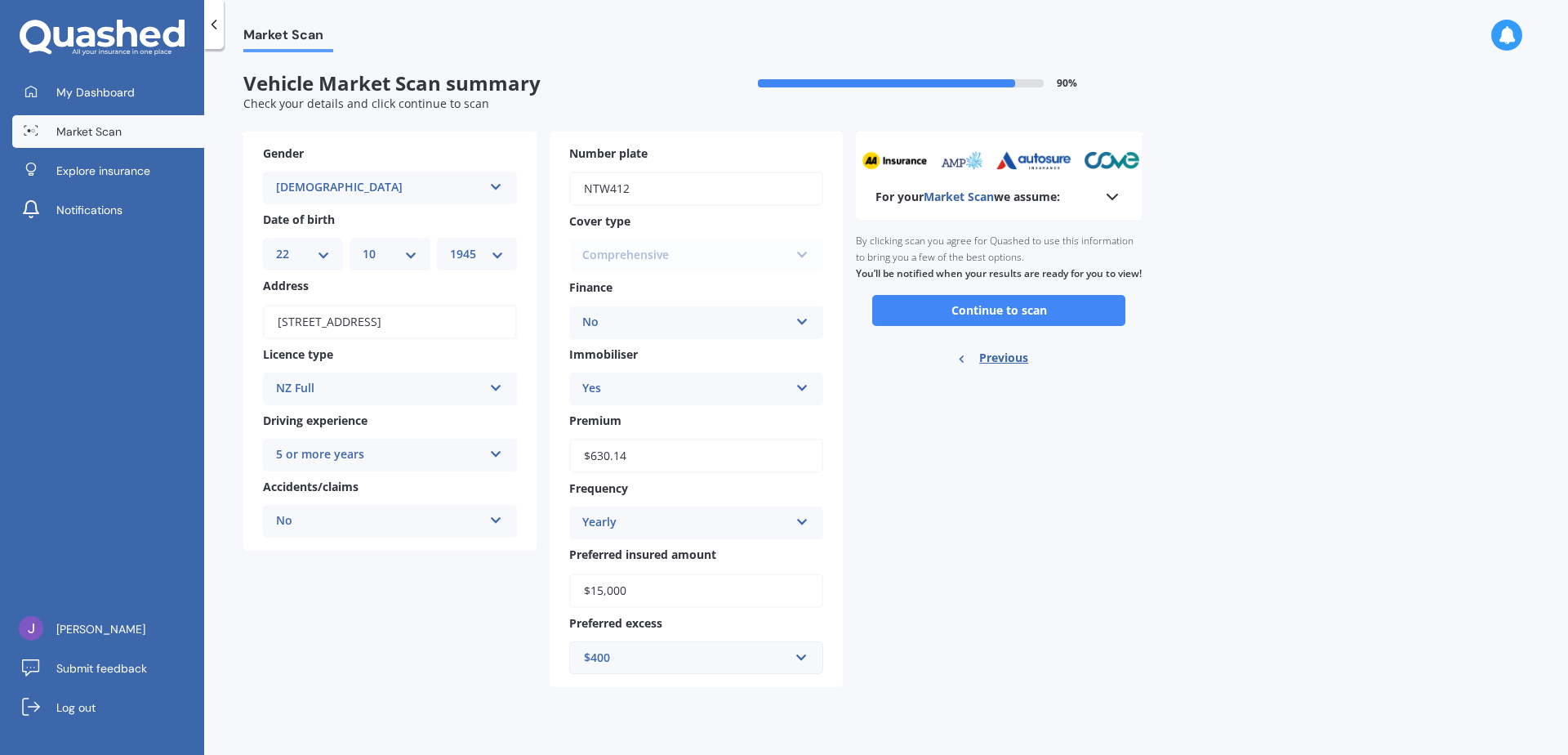
scroll to position [0, 0]
click at [991, 309] on button "Continue to scan" at bounding box center [999, 310] width 253 height 31
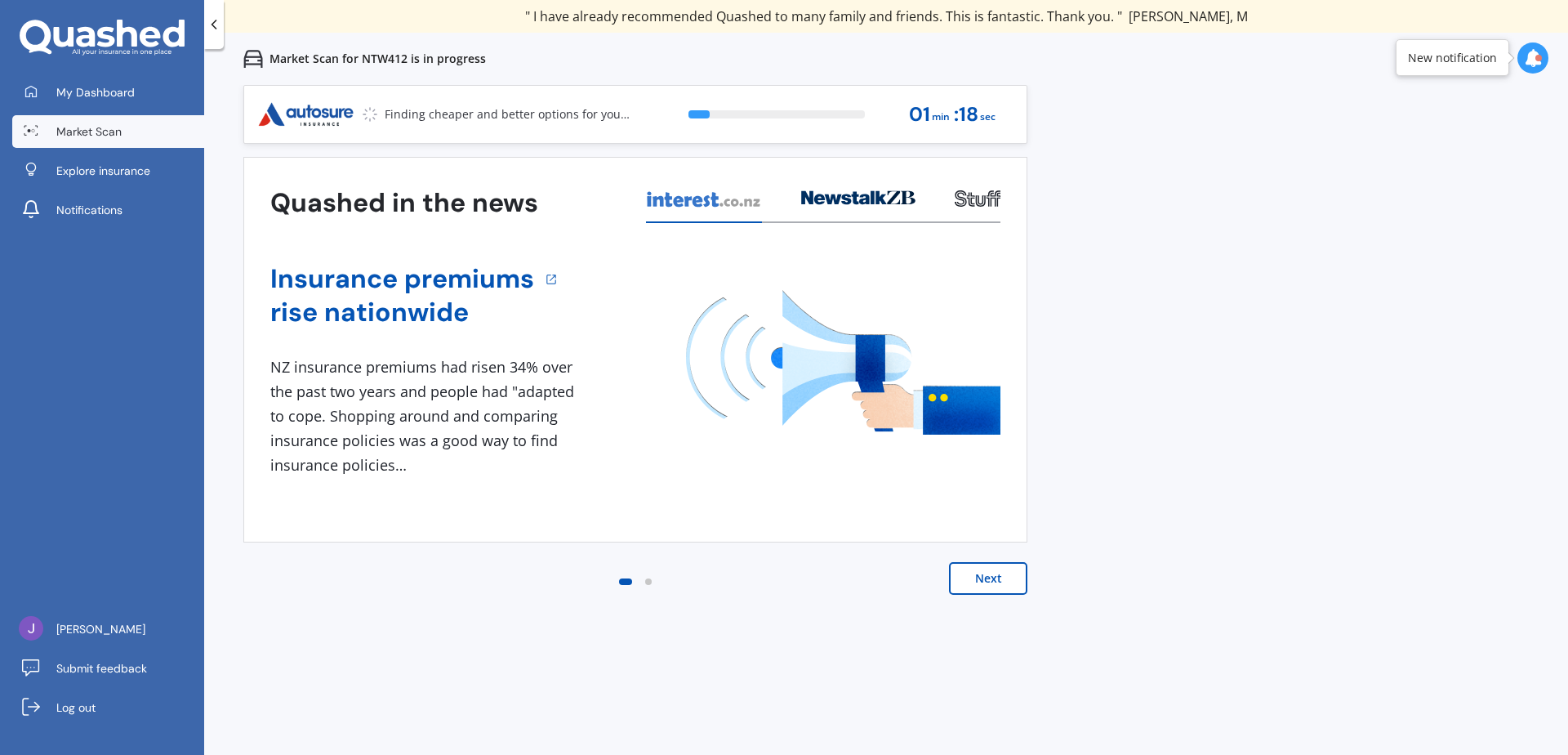
click at [989, 572] on button "Next" at bounding box center [988, 578] width 79 height 33
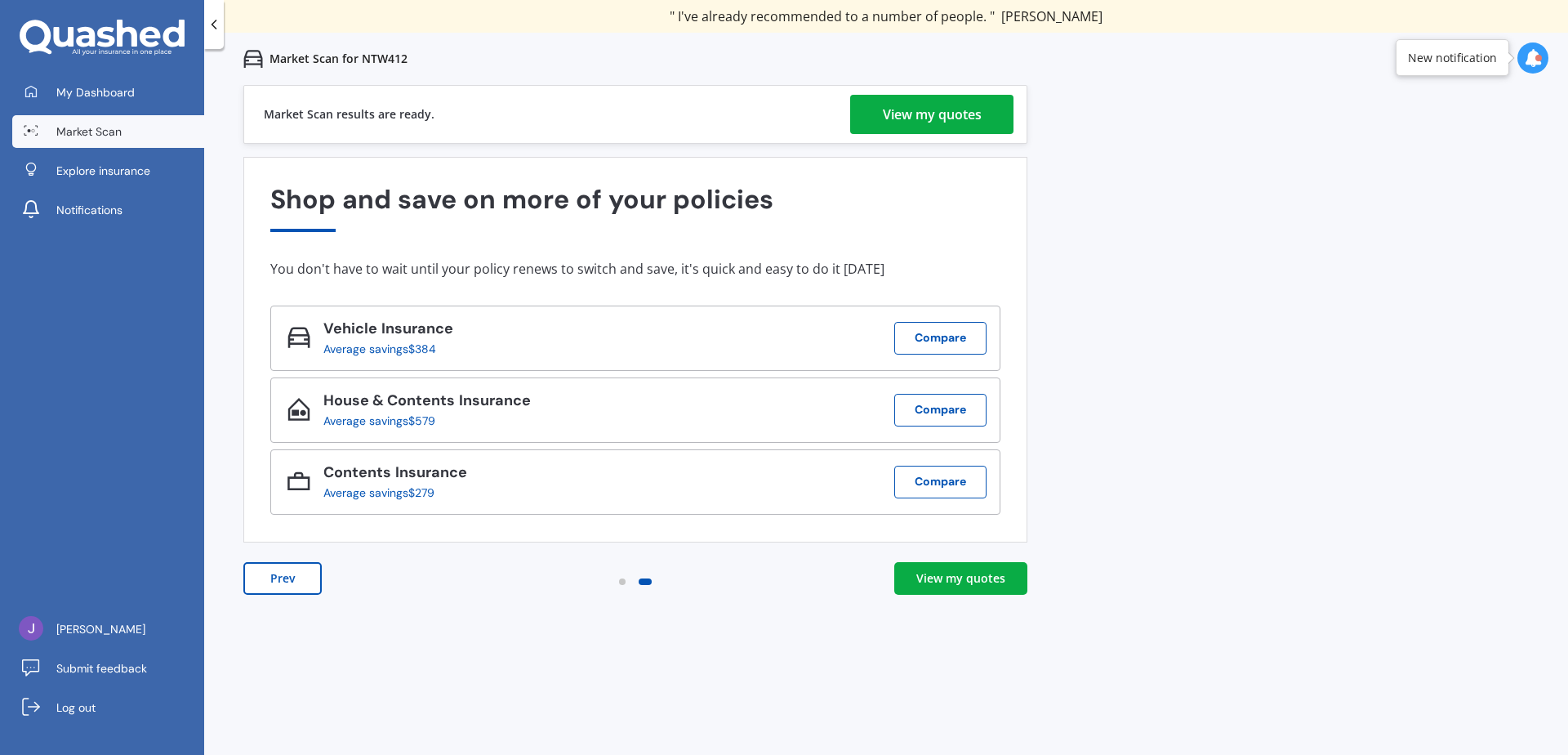
click at [952, 117] on div "View my quotes" at bounding box center [933, 114] width 99 height 39
